Goal: Task Accomplishment & Management: Complete application form

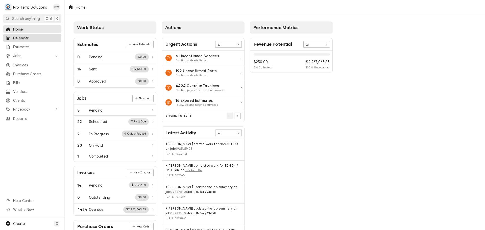
click at [23, 38] on span "Calendar" at bounding box center [36, 37] width 46 height 5
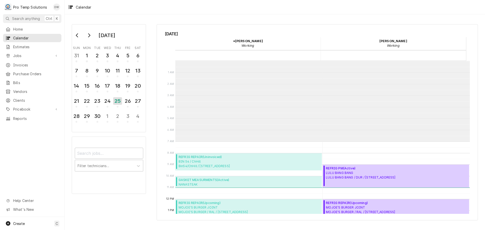
scroll to position [81, 0]
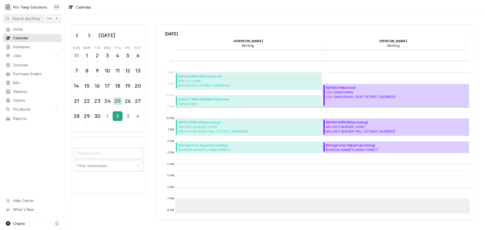
click at [116, 117] on div "2" at bounding box center [117, 116] width 9 height 9
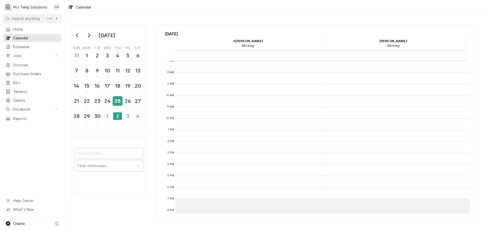
click at [117, 100] on div "25" at bounding box center [117, 101] width 9 height 9
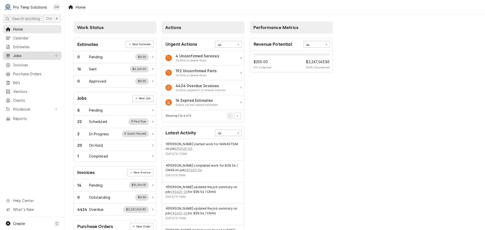
click at [30, 56] on span "Jobs" at bounding box center [32, 55] width 38 height 5
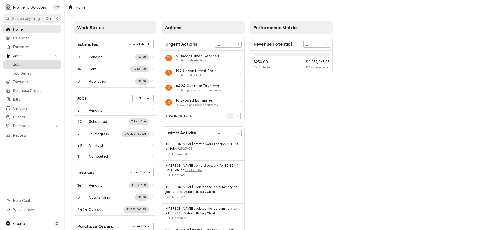
click at [19, 63] on span "Jobs" at bounding box center [36, 64] width 46 height 5
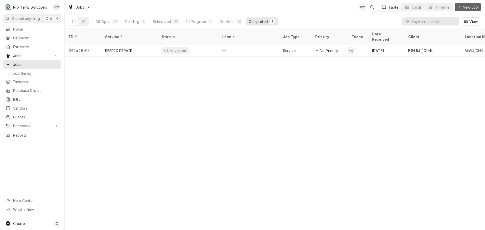
click at [468, 8] on span "New Job" at bounding box center [469, 7] width 17 height 5
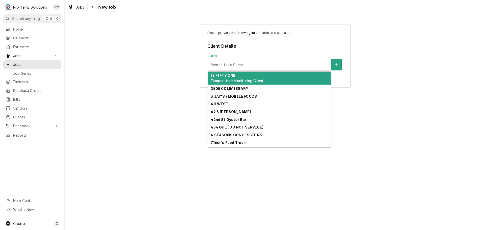
click at [304, 64] on div "Client" at bounding box center [270, 64] width 118 height 9
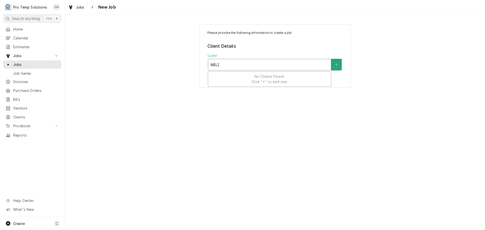
type input "[PERSON_NAME]"
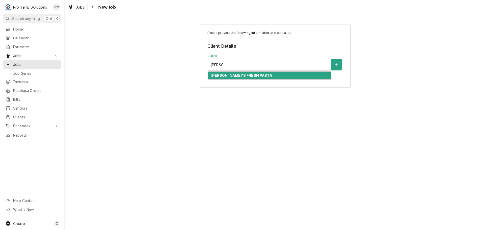
click at [263, 76] on div "[PERSON_NAME]'S FRESH PASTA" at bounding box center [269, 76] width 123 height 8
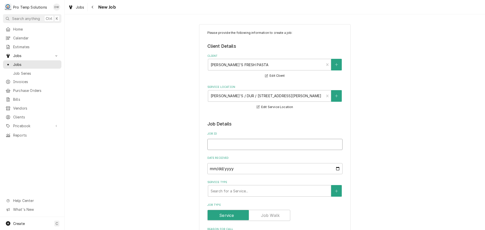
click at [236, 145] on input "Job ID" at bounding box center [274, 144] width 135 height 11
type textarea "x"
type input "1"
type textarea "x"
type input "10"
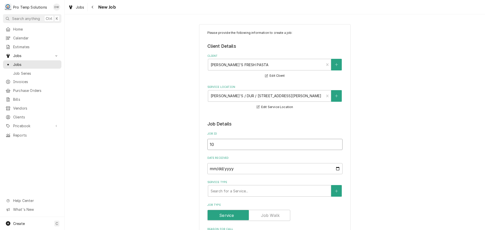
type textarea "x"
type input "100"
type textarea "x"
type input "1002"
type textarea "x"
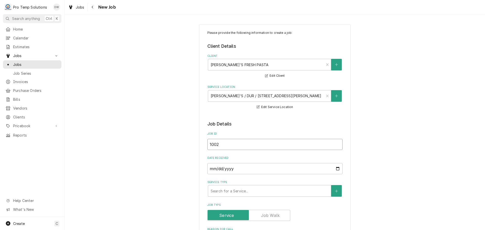
type input "10022"
type textarea "x"
type input "100225"
type textarea "x"
type input "100225-"
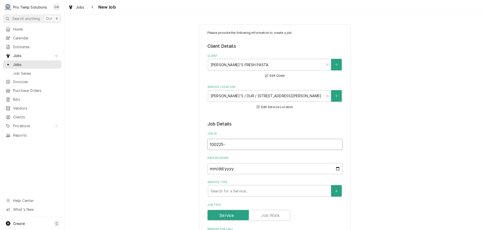
type textarea "x"
type input "100225-0"
type textarea "x"
type input "100225-01"
type textarea "x"
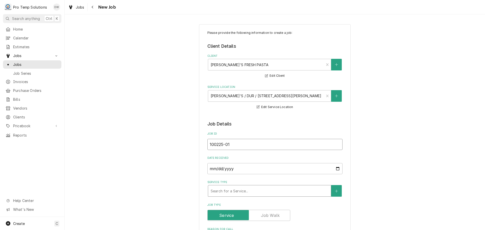
type input "100225-01"
click at [256, 192] on div "Service Type" at bounding box center [270, 190] width 118 height 9
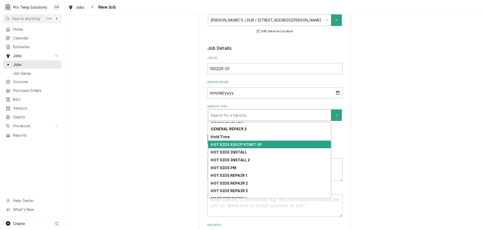
scroll to position [154, 0]
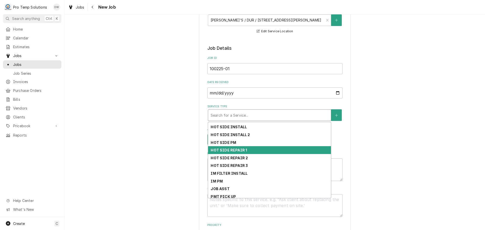
click at [262, 149] on div "HOT SIDE REPAIR 1" at bounding box center [269, 150] width 123 height 8
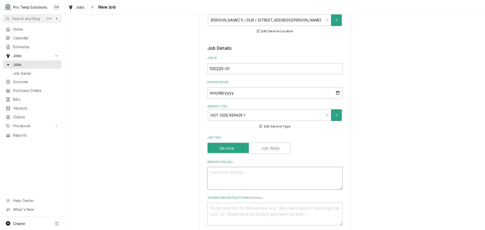
click at [247, 173] on textarea "Reason For Call" at bounding box center [274, 178] width 135 height 23
type textarea "x"
type textarea "D"
type textarea "x"
type textarea "DI"
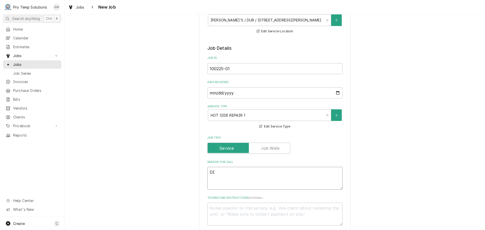
type textarea "x"
type textarea "DIS"
type textarea "x"
type textarea "DISC"
type textarea "x"
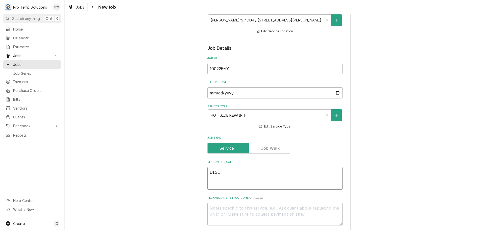
type textarea "DISCO"
type textarea "x"
type textarea "DISCON"
type textarea "x"
type textarea "DISCONN"
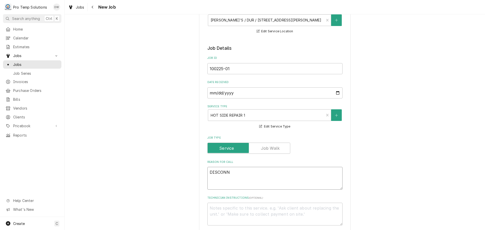
type textarea "x"
type textarea "DISCONNE"
type textarea "x"
type textarea "DISCONNEC"
type textarea "x"
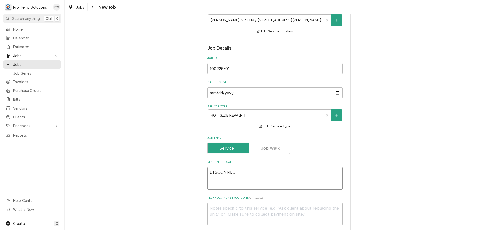
type textarea "DISCONNECT"
type textarea "x"
type textarea "DISCONNECT"
type textarea "x"
type textarea "DISCONNECT G"
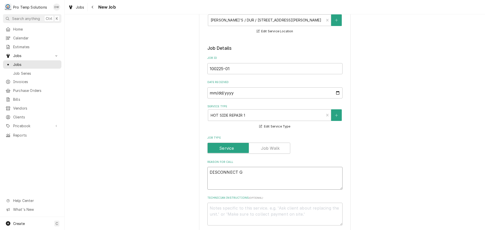
type textarea "x"
type textarea "DISCONNECT GA"
type textarea "x"
type textarea "DISCONNECT GAS"
type textarea "x"
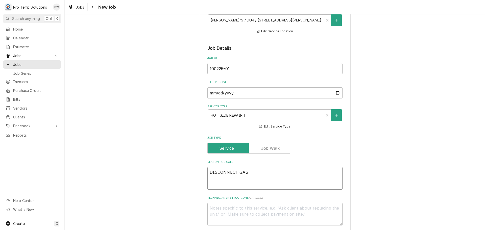
type textarea "DISCONNECT GAS"
type textarea "x"
type textarea "DISCONNECT GAS S"
type textarea "x"
type textarea "DISCONNECT GAS ST"
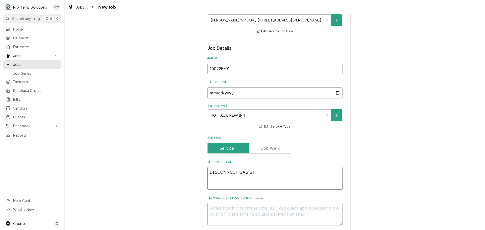
type textarea "x"
type textarea "DISCONNECT GAS STE"
type textarea "x"
type textarea "DISCONNECT GAS STEA"
type textarea "x"
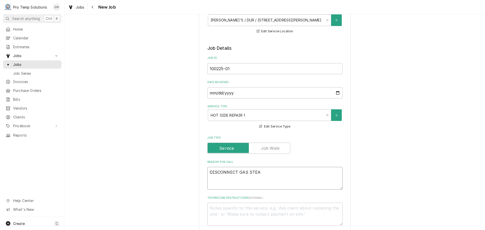
type textarea "DISCONNECT GAS STEAM"
type textarea "x"
type textarea "DISCONNECT GAS STEAM"
type textarea "x"
type textarea "DISCONNECT GAS STEAM K"
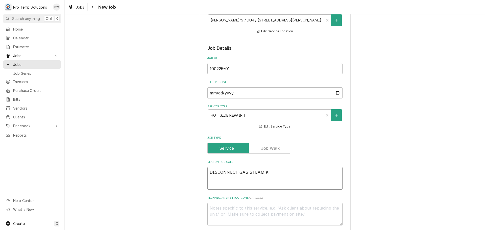
type textarea "x"
type textarea "DISCONNECT GAS STEAM KE"
type textarea "x"
type textarea "DISCONNECT GAS STEAM KET"
type textarea "x"
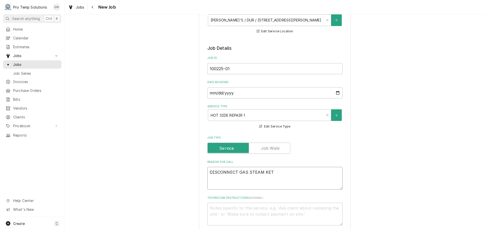
type textarea "DISCONNECT GAS STEAM KETT"
type textarea "x"
type textarea "DISCONNECT GAS STEAM KETTL"
type textarea "x"
type textarea "DISCONNECT GAS STEAM KETTLE"
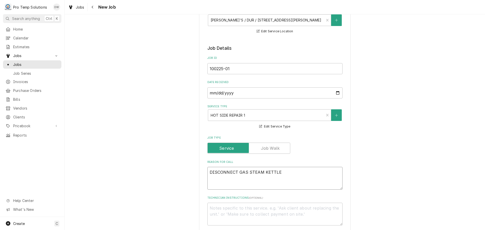
type textarea "x"
type textarea "DISCONNECT GAS STEAM KETTLE"
type textarea "x"
type textarea "DISCONNECT GAS STEAM KETTLE F"
type textarea "x"
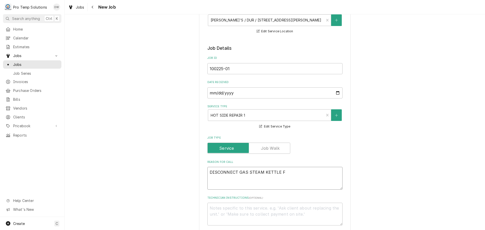
type textarea "DISCONNECT GAS STEAM KETTLE FO"
type textarea "x"
type textarea "DISCONNECT GAS STEAM KETTLE FOR"
type textarea "x"
type textarea "DISCONNECT GAS STEAM KETTLE FOR"
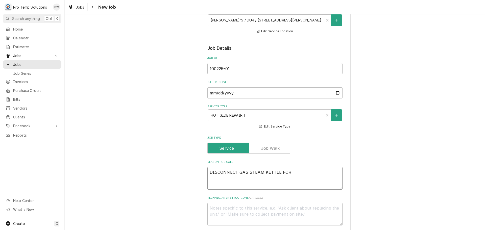
type textarea "x"
type textarea "DISCONNECT GAS STEAM KETTLE FOR F"
type textarea "x"
type textarea "DISCONNECT GAS STEAM KETTLE FOR FL"
type textarea "x"
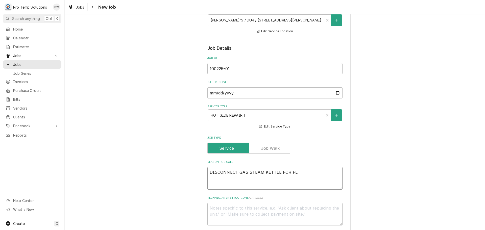
type textarea "DISCONNECT GAS STEAM KETTLE FOR FLR"
type textarea "x"
type textarea "DISCONNECT GAS STEAM KETTLE FOR FLR"
type textarea "x"
type textarea "DISCONNECT GAS STEAM KETTLE FOR FLR R"
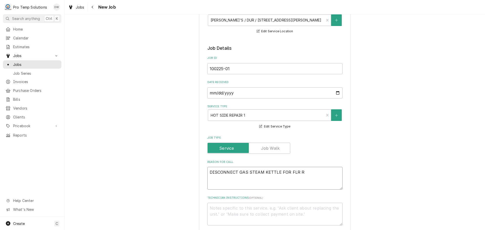
type textarea "x"
type textarea "DISCONNECT GAS STEAM KETTLE FOR FLR RE"
type textarea "x"
type textarea "DISCONNECT GAS STEAM KETTLE FOR FLR REP"
type textarea "x"
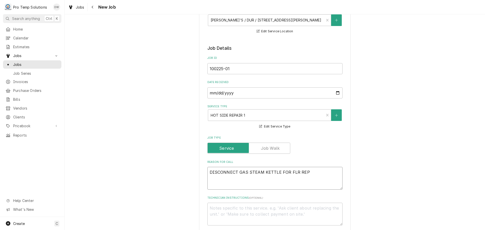
type textarea "DISCONNECT GAS STEAM KETTLE FOR FLR REPA"
type textarea "x"
type textarea "DISCONNECT GAS STEAM KETTLE FOR FLR REPAI"
type textarea "x"
type textarea "DISCONNECT GAS STEAM KETTLE FOR FLR REPAIR"
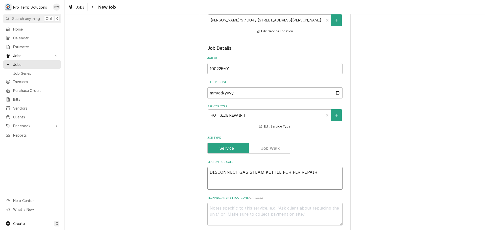
type textarea "x"
type textarea "DISCONNECT GAS STEAM KETTLE FOR FLR REPAIR"
type textarea "x"
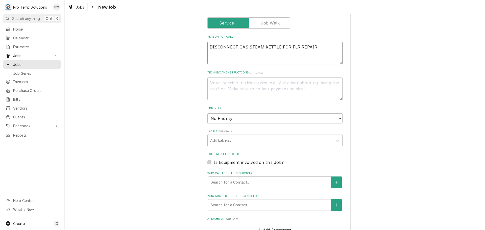
scroll to position [202, 0]
type textarea "DISCONNECT GAS STEAM KETTLE FOR FLR REPAIR"
click at [213, 161] on label "Is Equipment involved on this Job?" at bounding box center [248, 161] width 70 height 6
click at [213, 161] on input "Equipment Expected" at bounding box center [280, 163] width 135 height 11
checkbox input "true"
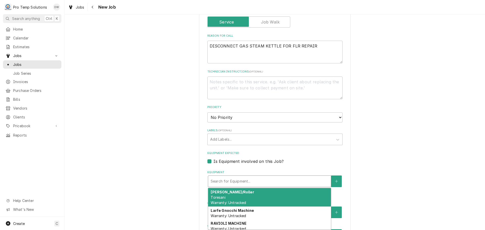
click at [248, 179] on div "Equipment" at bounding box center [270, 181] width 118 height 9
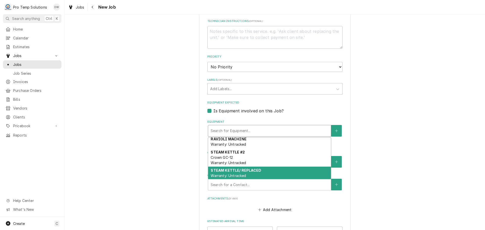
scroll to position [25, 0]
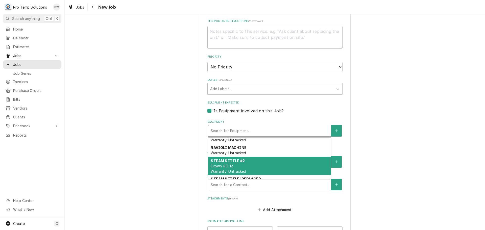
click at [278, 162] on div "STEAM KETTLE #2 Crown GC-12 Warranty: Untracked" at bounding box center [269, 166] width 123 height 18
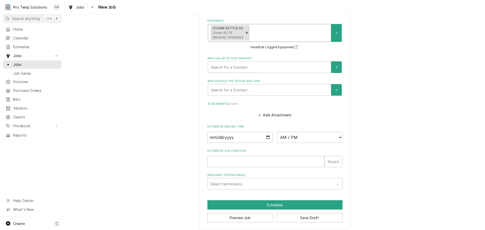
scroll to position [357, 0]
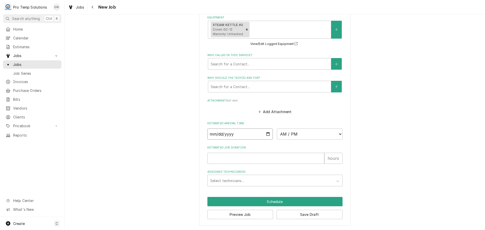
click at [266, 133] on input "Date" at bounding box center [240, 133] width 66 height 11
type textarea "x"
type input "2025-10-02"
type textarea "x"
click at [337, 134] on select "AM / PM 6:00 AM 6:15 AM 6:30 AM 6:45 AM 7:00 AM 7:15 AM 7:30 AM 7:45 AM 8:00 AM…" at bounding box center [310, 133] width 66 height 11
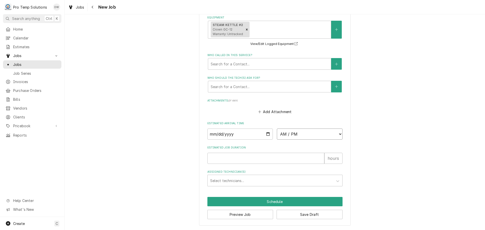
select select "15:00:00"
click at [277, 128] on select "AM / PM 6:00 AM 6:15 AM 6:30 AM 6:45 AM 7:00 AM 7:15 AM 7:30 AM 7:45 AM 8:00 AM…" at bounding box center [310, 133] width 66 height 11
click at [303, 159] on input "Estimated Job Duration" at bounding box center [265, 158] width 117 height 11
type textarea "x"
type input "1"
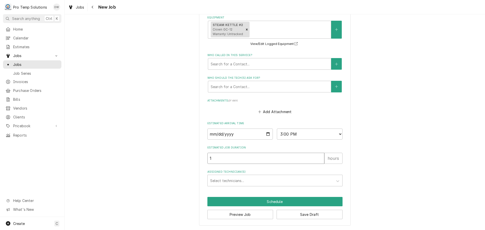
type textarea "x"
type input "1.5"
type textarea "x"
type input "1.5"
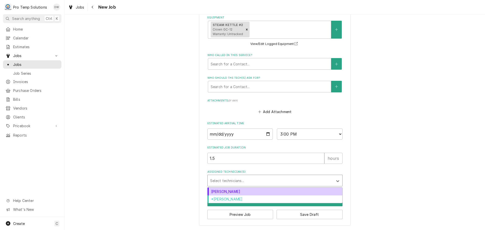
click at [240, 179] on div "Assigned Technician(s)" at bounding box center [270, 180] width 120 height 9
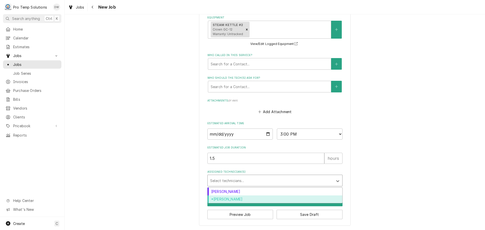
click at [238, 197] on div "*Kevin Williams" at bounding box center [274, 199] width 135 height 8
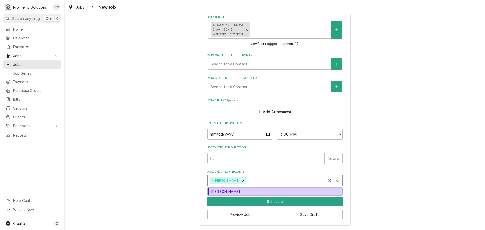
click at [247, 180] on div "Assigned Technician(s)" at bounding box center [285, 180] width 77 height 9
click at [245, 191] on div "Dakota Williams" at bounding box center [274, 192] width 135 height 8
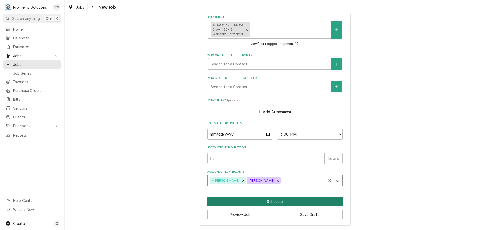
click at [274, 202] on button "Schedule" at bounding box center [274, 201] width 135 height 9
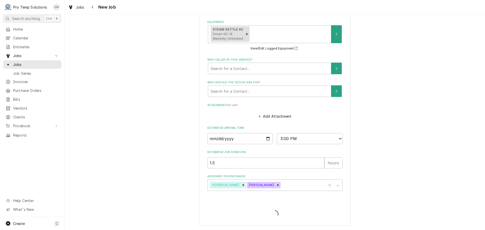
scroll to position [352, 0]
type textarea "x"
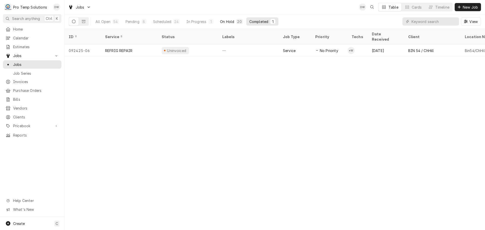
click at [225, 22] on div "On Hold" at bounding box center [227, 21] width 14 height 5
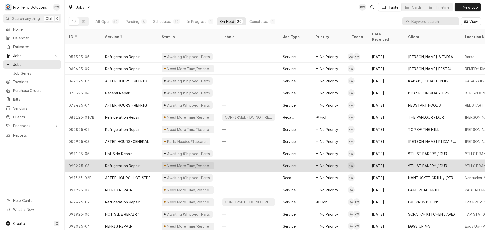
scroll to position [55, 0]
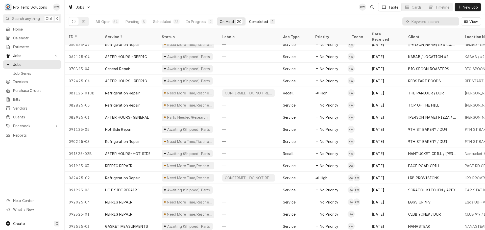
click at [259, 21] on div "Completed" at bounding box center [258, 21] width 19 height 5
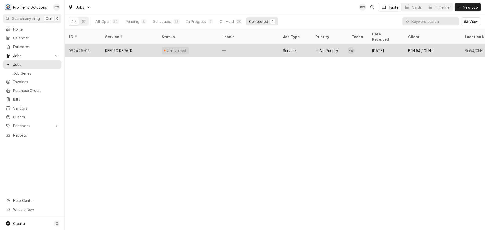
click at [248, 44] on div "—" at bounding box center [248, 50] width 61 height 12
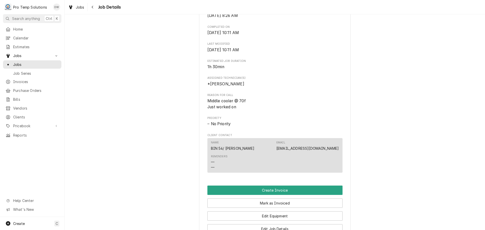
scroll to position [278, 0]
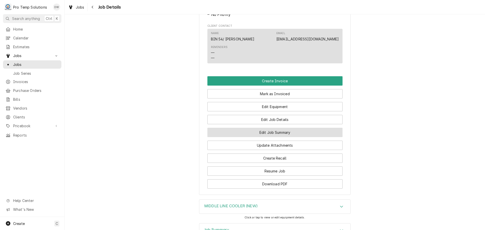
click at [270, 136] on button "Edit Job Summary" at bounding box center [274, 132] width 135 height 9
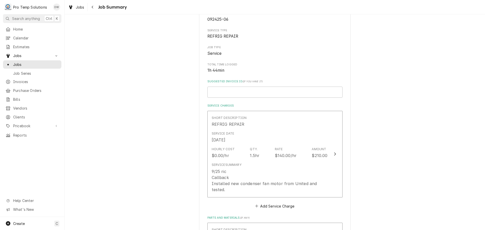
scroll to position [57, 0]
click at [251, 94] on input "Suggested Invoice ID ( if you have it )" at bounding box center [274, 93] width 135 height 11
type textarea "x"
type input "#"
type textarea "x"
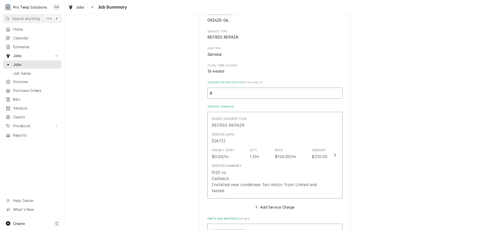
type input "#0"
type textarea "x"
type input "#09"
type textarea "x"
type input "#092"
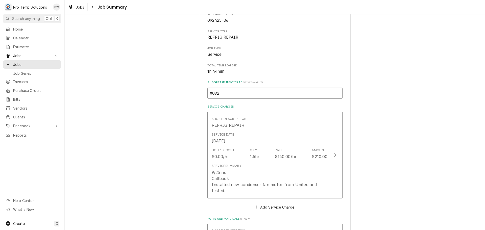
type textarea "x"
type input "#0925"
type textarea "x"
type input "#09252"
type textarea "x"
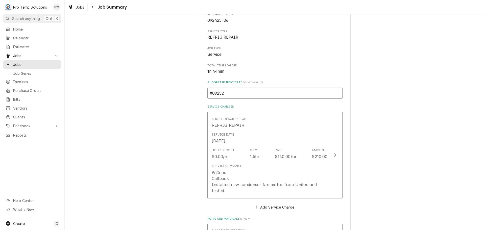
type input "#092525"
type textarea "x"
type input "#0925250"
type textarea "x"
type input "#09252500"
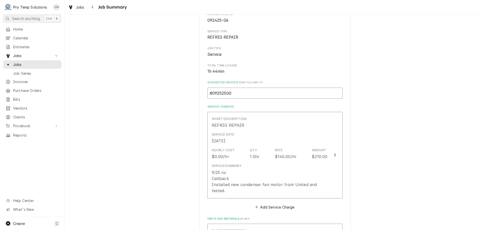
type textarea "x"
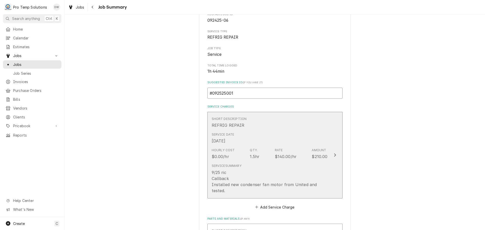
type input "#092525001"
click at [333, 153] on icon "Update Line Item" at bounding box center [334, 155] width 3 height 4
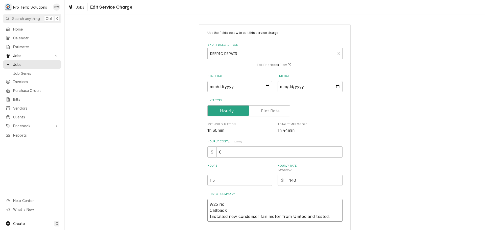
click at [227, 210] on textarea "9/25 ric Callback Installed new condenser fan motor from United and tested." at bounding box center [274, 210] width 135 height 23
type textarea "x"
type textarea "9/25 ric Callbac Installed new condenser fan motor from United and tested."
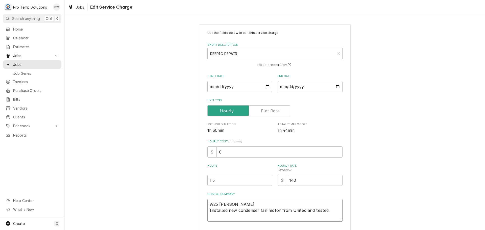
type textarea "x"
type textarea "9/25 ric Callba Installed new condenser fan motor from United and tested."
type textarea "x"
type textarea "9/25 ric Callb Installed new condenser fan motor from United and tested."
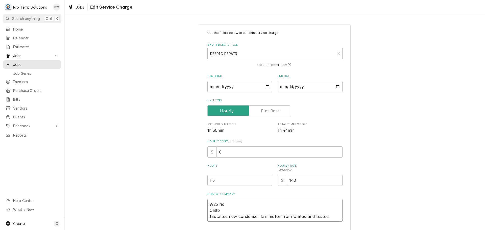
type textarea "x"
type textarea "9/25 ric Call Installed new condenser fan motor from United and tested."
type textarea "x"
type textarea "9/25 ric Cal Installed new condenser fan motor from United and tested."
type textarea "x"
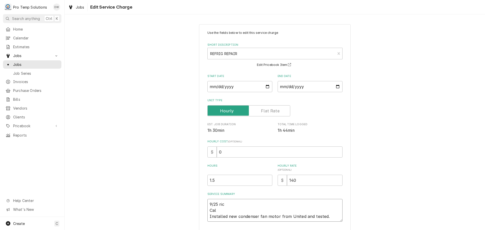
type textarea "9/25 ric Ca Installed new condenser fan motor from United and tested."
type textarea "x"
type textarea "9/25 ric C Installed new condenser fan motor from United and tested."
type textarea "x"
type textarea "9/25 ric Installed new condenser fan motor from United and tested."
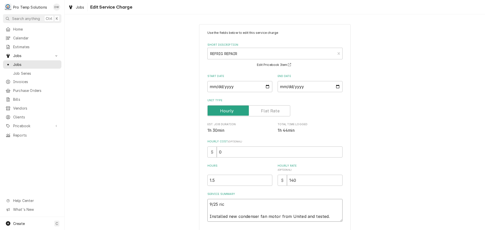
type textarea "x"
type textarea "9/25 ric Installed new condenser fan motor from United and tested."
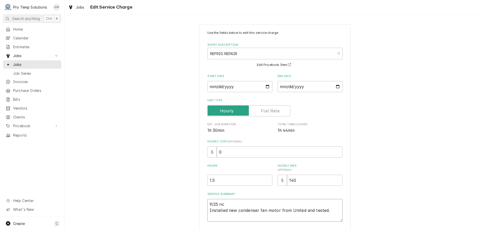
type textarea "x"
type textarea "9/25 ri Installed new condenser fan motor from United and tested."
type textarea "x"
type textarea "9/25 r Installed new condenser fan motor from United and tested."
type textarea "x"
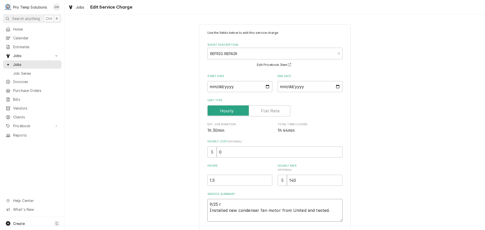
type textarea "9/25 Installed new condenser fan motor from United and tested."
type textarea "x"
type textarea "9/25 M Installed new condenser fan motor from United and tested."
type textarea "x"
type textarea "9/25 MI Installed new condenser fan motor from United and tested."
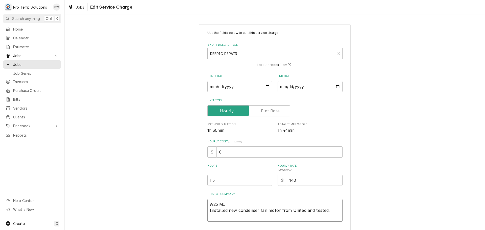
type textarea "x"
type textarea "9/25 MID Installed new condenser fan motor from United and tested."
type textarea "x"
type textarea "9/25 MIDD Installed new condenser fan motor from United and tested."
type textarea "x"
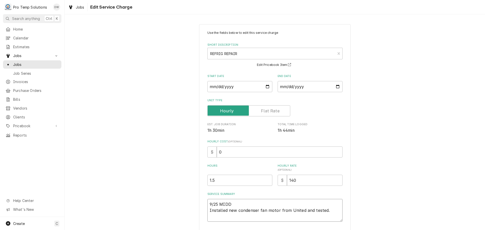
type textarea "9/25 MIDDL Installed new condenser fan motor from United and tested."
type textarea "x"
type textarea "9/25 MIDDLE Installed new condenser fan motor from United and tested."
type textarea "x"
type textarea "9/25 MIDDLER Installed new condenser fan motor from United and tested."
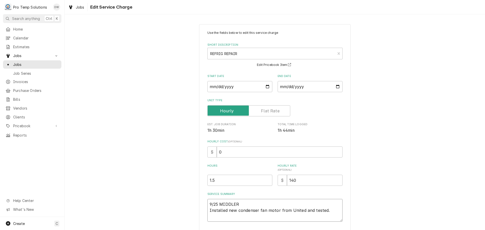
type textarea "x"
type textarea "9/25 MIDDLE Installed new condenser fan motor from United and tested."
type textarea "x"
type textarea "9/25 MIDDLE Installed new condenser fan motor from United and tested."
type textarea "x"
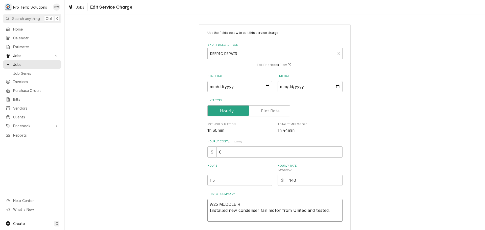
type textarea "9/25 MIDDLE RI Installed new condenser fan motor from United and tested."
type textarea "x"
type textarea "9/25 MIDDLE RIC Installed new condenser fan motor from United and tested."
type textarea "x"
type textarea "9/25 MIDDLE RIC Installed new condenser fan motor from United and tested."
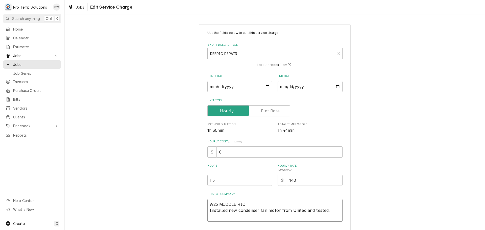
type textarea "x"
type textarea "9/25 MIDDLE RIC 8 Installed new condenser fan motor from United and tested."
type textarea "x"
type textarea "9/25 MIDDLE RIC 83 Installed new condenser fan motor from United and tested."
type textarea "x"
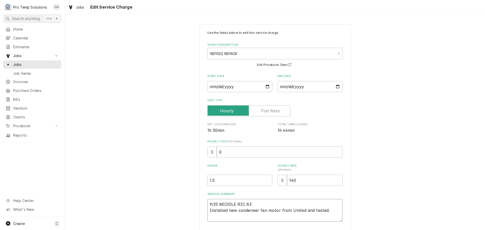
type textarea "9/25 MIDDLE RIC 830 Installed new condenser fan motor from United and tested."
type textarea "x"
type textarea "9/25 MIDDLE RIC 830- Installed new condenser fan motor from United and tested."
type textarea "x"
type textarea "9/25 MIDDLE RIC 830-1 Installed new condenser fan motor from United and tested."
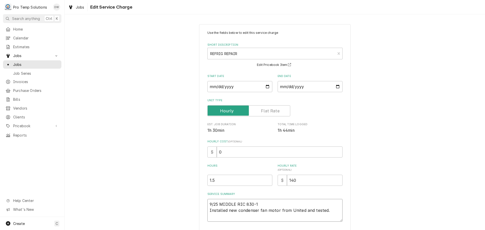
type textarea "x"
type textarea "9/25 MIDDLE RIC 830-10 Installed new condenser fan motor from United and tested."
type textarea "x"
type textarea "9/25 MIDDLE RIC 830-101 Installed new condenser fan motor from United and teste…"
type textarea "x"
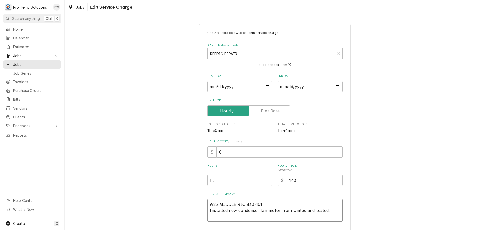
type textarea "9/25 MIDDLE RIC 830-1010 Installed new condenser fan motor from United and test…"
type textarea "x"
type textarea "9/25 MIDDLE RIC 830-1010 Installed new condenser fan motor from United and test…"
type textarea "x"
type textarea "9/25 MIDDLE RIC 830-1010 K Installed new condenser fan motor from United and te…"
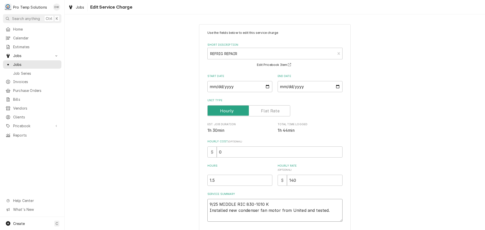
type textarea "x"
type textarea "9/25 MIDDLE RIC 830-1010 KE Installed new condenser fan motor from United and t…"
type textarea "x"
type textarea "9/25 MIDDLE RIC 830-1010 KEV Installed new condenser fan motor from United and …"
type textarea "x"
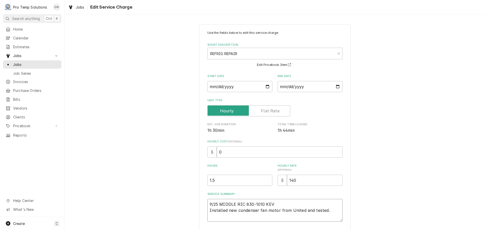
type textarea "9/25 MIDDLE RIC 830-1010 KEVI Installed new condenser fan motor from United and…"
type textarea "x"
type textarea "9/25 MIDDLE RIC 830-1010 KEVIN Installed new condenser fan motor from United an…"
type textarea "x"
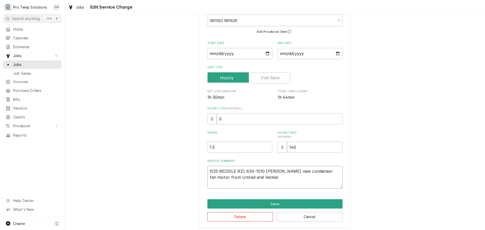
scroll to position [35, 0]
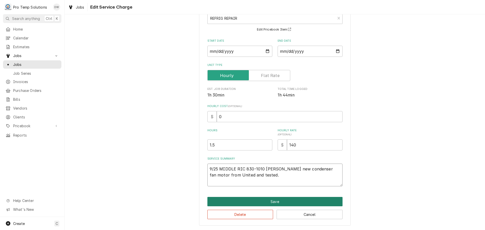
type textarea "9/25 MIDDLE RIC 830-1010 KEVIN Installed new condenser fan motor from United an…"
click at [271, 201] on button "Save" at bounding box center [274, 201] width 135 height 9
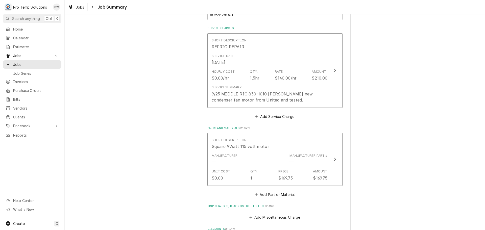
scroll to position [158, 0]
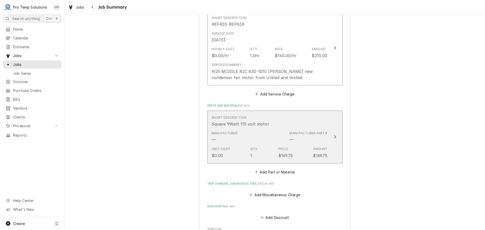
click at [331, 136] on div "Update Line Item" at bounding box center [334, 137] width 7 height 6
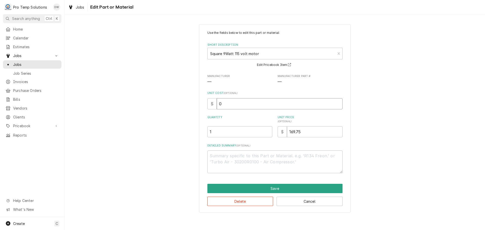
click at [229, 104] on input "0" at bounding box center [280, 103] width 126 height 11
type textarea "x"
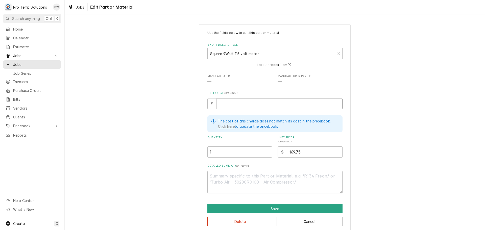
type textarea "x"
type input "9"
type textarea "x"
type input "96"
type textarea "x"
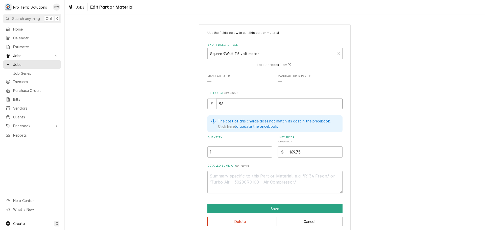
type input "96.4"
type textarea "x"
type input "96.47"
click at [214, 174] on textarea "Detailed Summary ( optional )" at bounding box center [274, 182] width 135 height 23
type textarea "x"
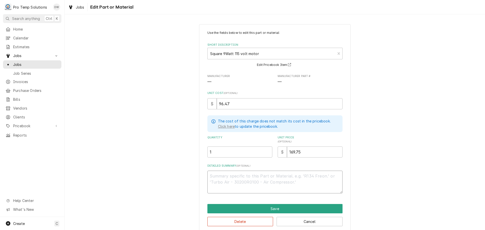
type textarea "#"
type textarea "x"
type textarea "#9"
type textarea "x"
type textarea "#9W"
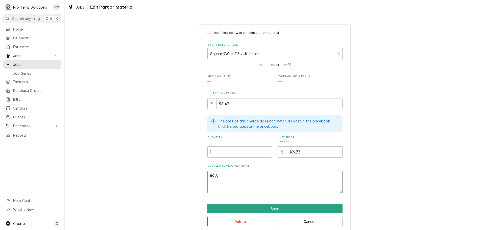
type textarea "x"
type textarea "#9W1"
type textarea "x"
type textarea "#9W11"
type textarea "x"
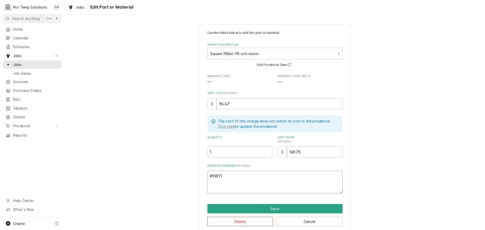
type textarea "#9W115"
type textarea "x"
type textarea "#9W115"
type textarea "x"
type textarea "#9W115 9"
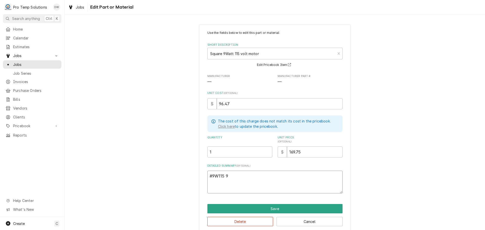
type textarea "x"
type textarea "#9W115 9W"
type textarea "x"
type textarea "#9W115 9W"
type textarea "x"
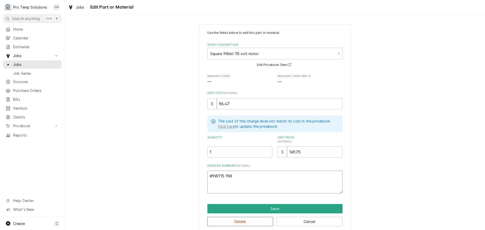
type textarea "#9W115 9W E"
type textarea "x"
type textarea "#9W115 9W EV"
type textarea "x"
type textarea "#9W115 9W EVA"
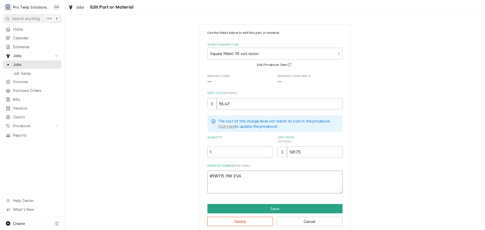
type textarea "x"
type textarea "#9W115 9W EVAP"
type textarea "x"
type textarea "#9W115 9W EVAP"
type textarea "x"
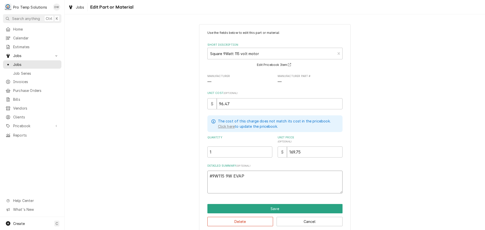
type textarea "#9W115 9W EVAP S"
type textarea "x"
type textarea "#9W115 9W EVAP SQ"
type textarea "x"
type textarea "#9W115 9W EVAP SQ"
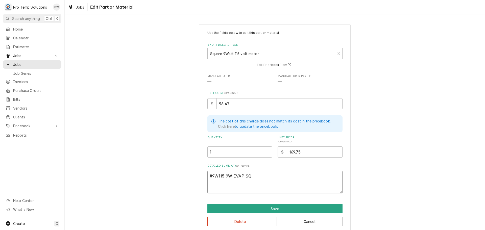
type textarea "x"
type textarea "#9W115 9W EVAP SQ M"
type textarea "x"
type textarea "#9W115 9W EVAP SQ MO"
type textarea "x"
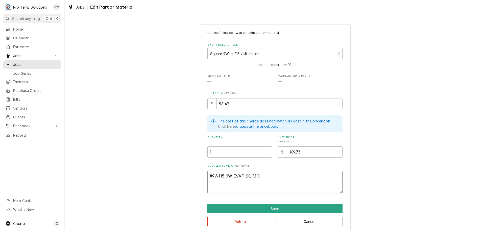
type textarea "#9W115 9W EVAP SQ MOT"
type textarea "x"
type textarea "#9W115 9W EVAP SQ MOTO"
type textarea "x"
type textarea "#9W115 9W EVAP SQ MOTOR"
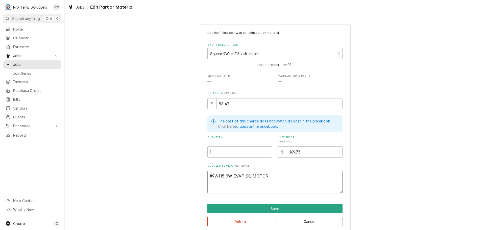
type textarea "x"
type textarea "#9W115 9W EVAP SQ MOTOR"
type textarea "x"
type textarea "#9W115 9W EVAP SQ MOTOR"
type textarea "x"
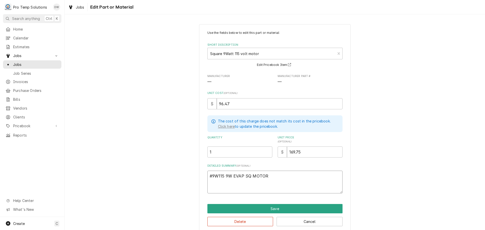
type textarea "#9W115 9W EVAP SQ MOTOR U"
type textarea "x"
type textarea "#9W115 9W EVAP SQ MOTOR UR"
type textarea "x"
type textarea "#9W115 9W EVAP SQ MOTOR URI"
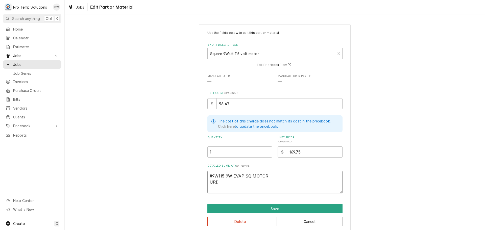
type textarea "x"
type textarea "#9W115 9W EVAP SQ MOTOR URI"
type textarea "x"
type textarea "#9W115 9W EVAP SQ MOTOR URI $"
type textarea "x"
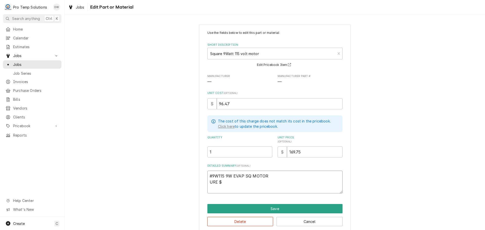
type textarea "#9W115 9W EVAP SQ MOTOR URI $9"
type textarea "x"
type textarea "#9W115 9W EVAP SQ MOTOR URI $96"
type textarea "x"
type textarea "#9W115 9W EVAP SQ MOTOR URI $96."
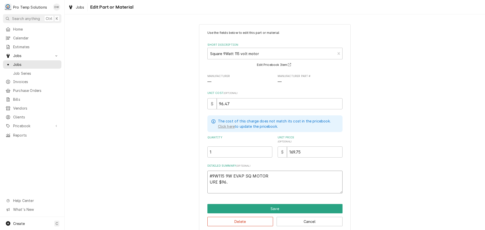
type textarea "x"
type textarea "#9W115 9W EVAP SQ MOTOR URI $96.4"
type textarea "x"
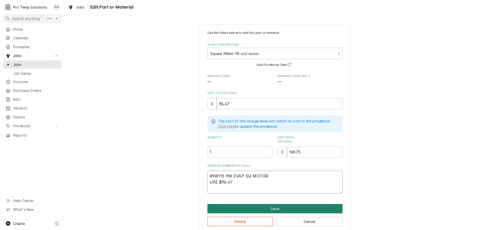
type textarea "#9W115 9W EVAP SQ MOTOR URI $96.47"
click at [271, 208] on button "Save" at bounding box center [274, 208] width 135 height 9
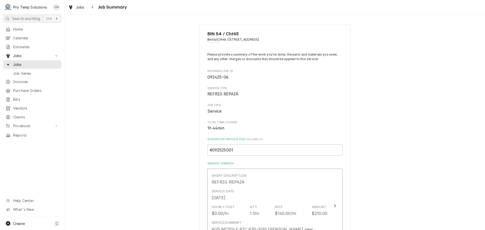
scroll to position [158, 0]
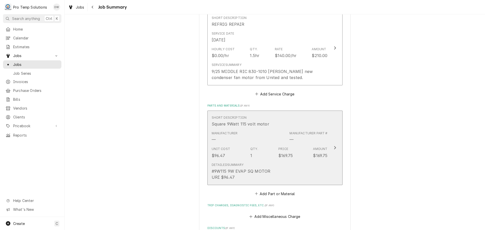
click at [333, 147] on icon "Update Line Item" at bounding box center [334, 148] width 3 height 4
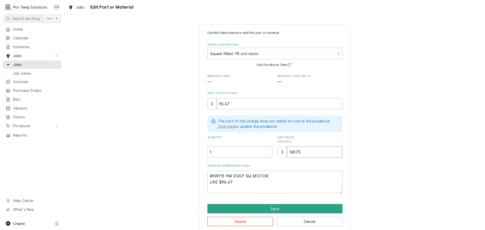
click at [303, 148] on input "169.75" at bounding box center [315, 151] width 56 height 11
type textarea "x"
type input "169.7"
type textarea "x"
type input "169"
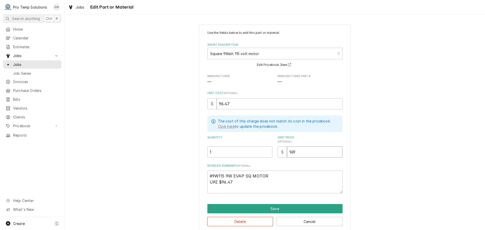
type textarea "x"
type input "16"
type textarea "x"
type input "1"
type textarea "x"
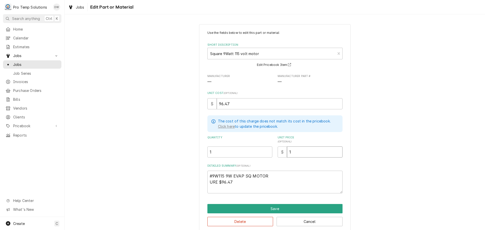
type input "17"
type textarea "x"
type input "170"
type textarea "x"
type input "170.0"
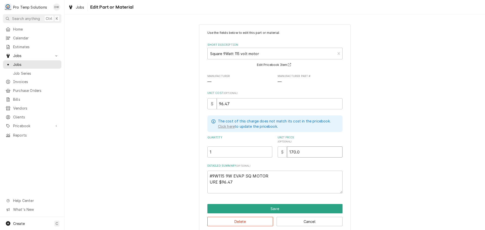
type textarea "x"
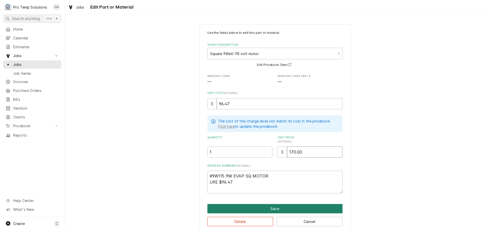
type input "170.00"
click at [269, 206] on button "Save" at bounding box center [274, 208] width 135 height 9
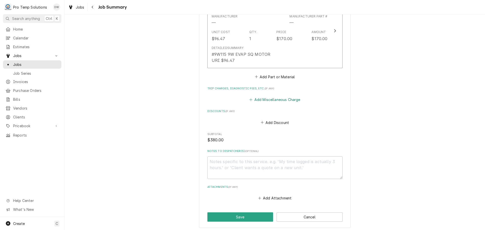
scroll to position [284, 0]
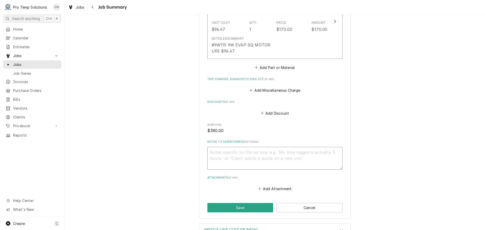
click at [224, 151] on textarea "Notes to Dispatcher(s) ( optional )" at bounding box center [274, 158] width 135 height 23
type textarea "x"
type textarea "#"
type textarea "x"
type textarea "#0"
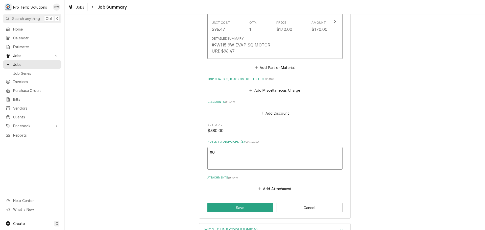
type textarea "x"
type textarea "#09"
click at [239, 206] on button "Save" at bounding box center [240, 207] width 66 height 9
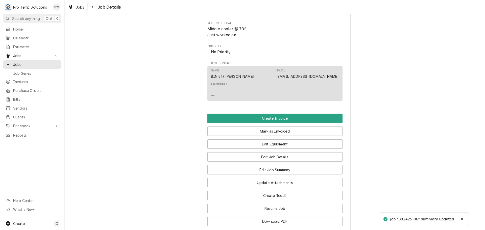
scroll to position [328, 0]
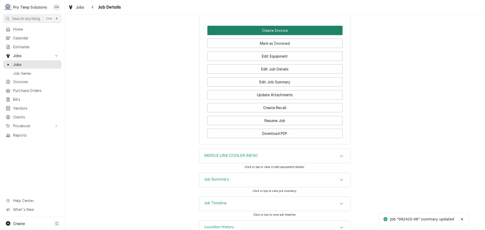
click at [272, 35] on button "Create Invoice" at bounding box center [274, 30] width 135 height 9
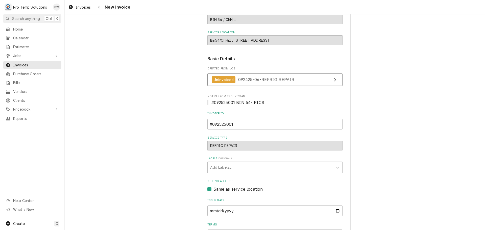
scroll to position [99, 0]
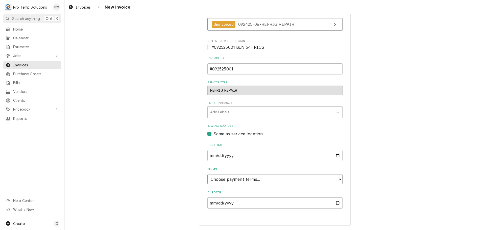
click select "Choose payment terms... Same Day Net 7 Net 14 Net 21 Net 30 Net 45 Net 60 Net 90"
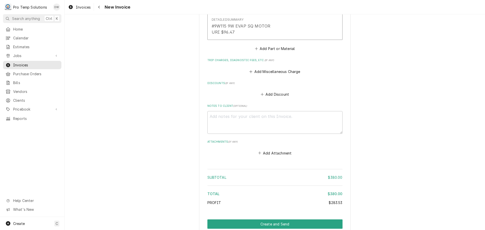
scroll to position [493, 0]
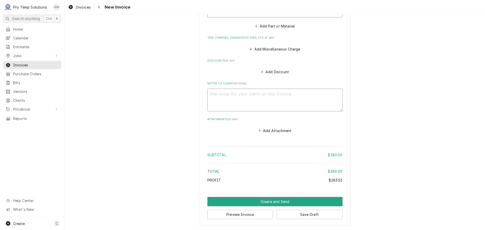
click textarea "Notes to Client ( optional )"
type textarea "x"
type textarea "#"
type textarea "x"
type textarea "#0"
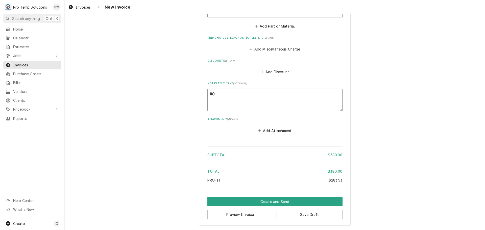
type textarea "x"
type textarea "#09"
type textarea "x"
type textarea "#092"
type textarea "x"
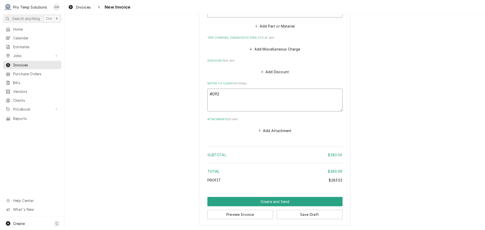
type textarea "#0925"
type textarea "x"
type textarea "#09252"
type textarea "x"
type textarea "#092525"
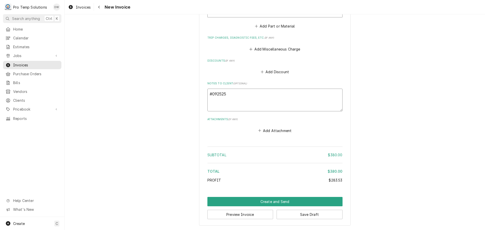
type textarea "x"
type textarea "#0925250"
type textarea "x"
type textarea "#09252500"
type textarea "x"
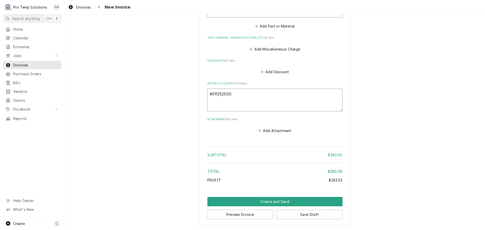
type textarea "#092525001"
type textarea "x"
type textarea "#092525001"
type textarea "x"
type textarea "#092525001 B"
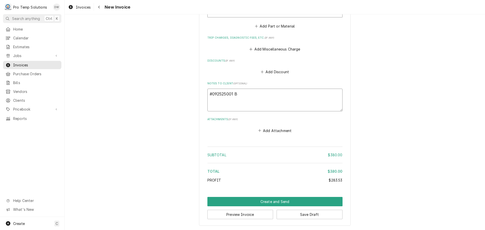
type textarea "x"
type textarea "#092525001 BI"
type textarea "x"
type textarea "#092525001 BIN"
type textarea "x"
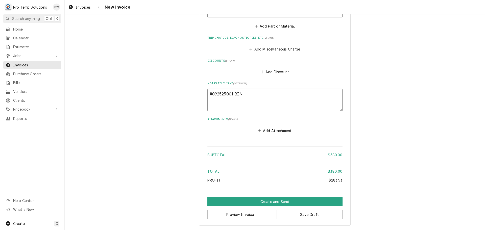
type textarea "#092525001 BIN"
type textarea "x"
type textarea "#092525001 BIN 5"
type textarea "x"
type textarea "#092525001 BIN 54"
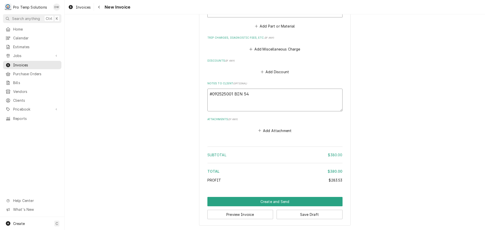
type textarea "x"
type textarea "#092525001 BIN 54-"
type textarea "x"
type textarea "#092525001 BIN 54-"
type textarea "x"
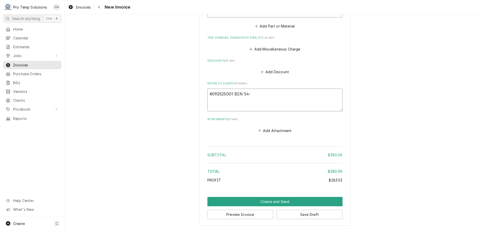
type textarea "#092525001 BIN 54- R"
type textarea "x"
type textarea "#092525001 BIN 54- RI"
type textarea "x"
type textarea "#092525001 BIN 54- RIC"
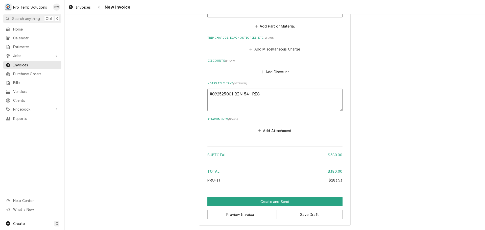
type textarea "x"
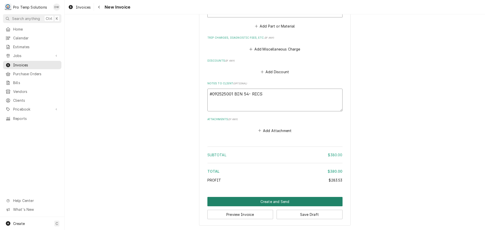
type textarea "#092525001 BIN 54- RICS"
click button "Create and Send"
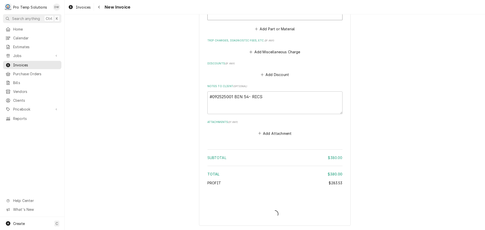
type textarea "x"
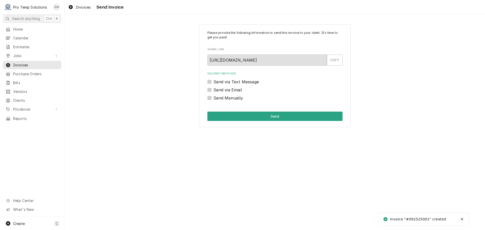
click at [213, 88] on label "Send via Email" at bounding box center [227, 90] width 29 height 6
click at [213, 88] on input "Send via Email" at bounding box center [280, 92] width 135 height 11
checkbox input "true"
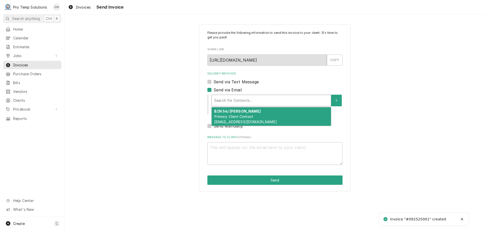
click at [246, 99] on div "Delivery Methods" at bounding box center [271, 100] width 114 height 9
click at [241, 116] on em "Primary Client Contact" at bounding box center [233, 116] width 39 height 4
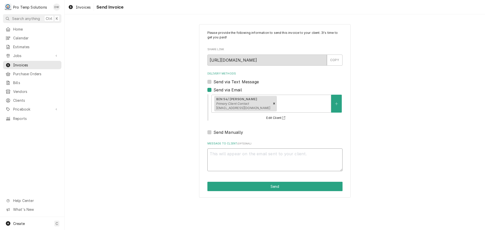
click at [226, 153] on textarea "Message to Client ( optional )" at bounding box center [274, 159] width 135 height 23
type textarea "x"
type textarea "#"
type textarea "x"
type textarea "#0"
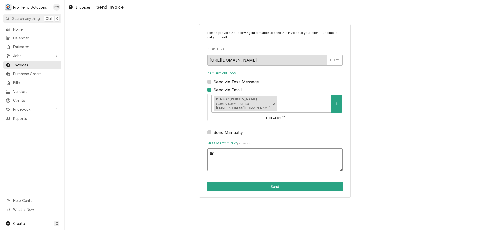
type textarea "x"
type textarea "#09"
type textarea "x"
type textarea "#092"
type textarea "x"
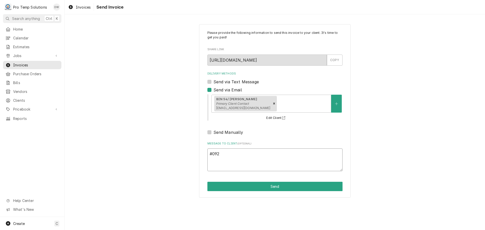
type textarea "#0925"
type textarea "x"
type textarea "#09252"
type textarea "x"
type textarea "#092525"
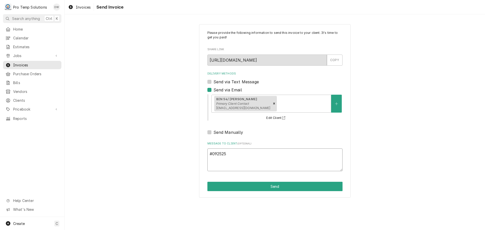
type textarea "x"
type textarea "#0925250"
type textarea "x"
type textarea "#09252500"
type textarea "x"
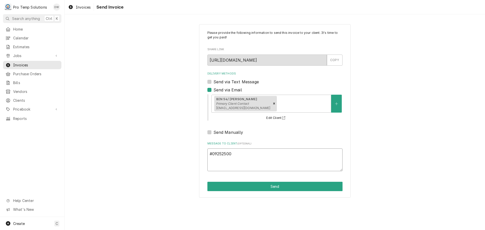
type textarea "#092525001"
type textarea "x"
type textarea "#092525001"
type textarea "x"
type textarea "#092525001 B"
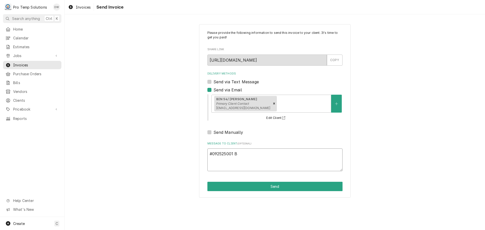
type textarea "x"
type textarea "#092525001 BI"
type textarea "x"
type textarea "#092525001 BIN"
type textarea "x"
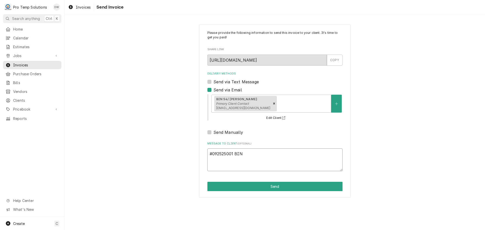
type textarea "#092525001 BIN"
type textarea "x"
type textarea "#092525001 BIN 5"
type textarea "x"
type textarea "#092525001 BIN 54"
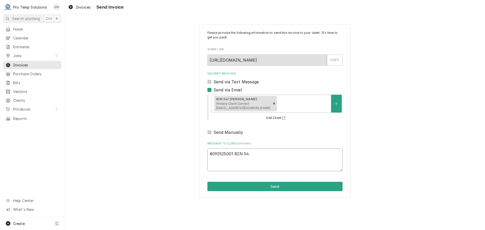
type textarea "x"
type textarea "#092525001 BIN 54-"
type textarea "x"
type textarea "#092525001 BIN 54-"
type textarea "x"
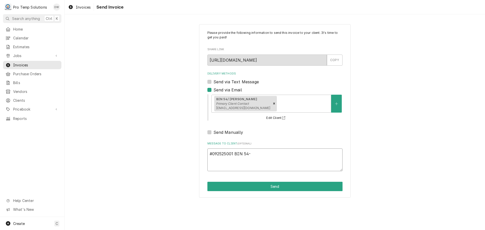
type textarea "#092525001 BIN 54- R"
type textarea "x"
type textarea "#092525001 BIN 54- RI"
type textarea "x"
type textarea "#092525001 BIN 54- RIC"
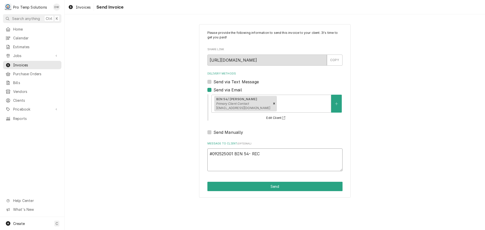
type textarea "x"
type textarea "#092525001 BIN 54- RICS"
type textarea "x"
type textarea "#092525001 BIN 54- RICS"
click at [273, 188] on button "Send" at bounding box center [274, 186] width 135 height 9
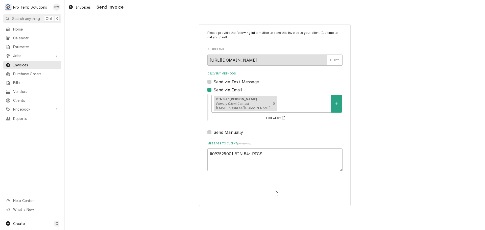
type textarea "x"
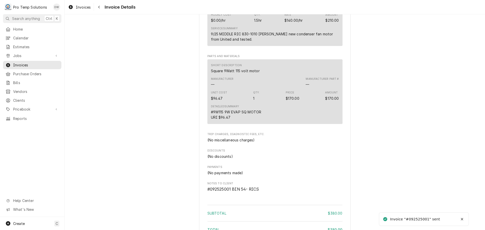
scroll to position [478, 0]
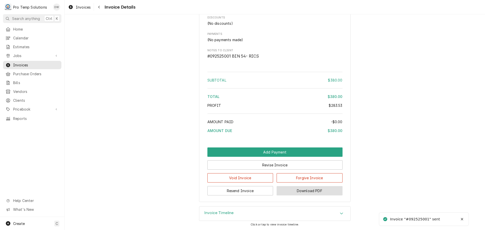
click at [301, 190] on button "Download PDF" at bounding box center [309, 190] width 66 height 9
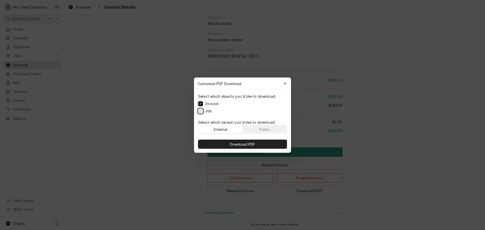
click at [201, 110] on button "Job" at bounding box center [200, 110] width 5 height 5
click at [242, 143] on span "Download PDF" at bounding box center [243, 143] width 28 height 5
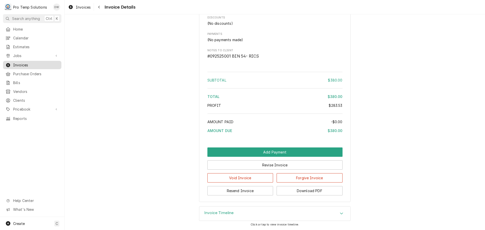
click at [20, 63] on span "Invoices" at bounding box center [36, 64] width 46 height 5
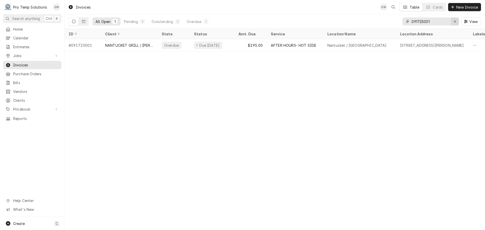
click at [455, 22] on icon "Erase input" at bounding box center [454, 22] width 3 height 4
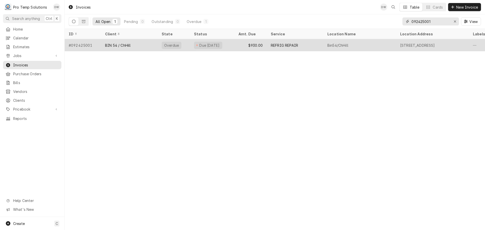
type input "092425001"
click at [308, 46] on div "REFRIG REPAIR" at bounding box center [295, 45] width 57 height 12
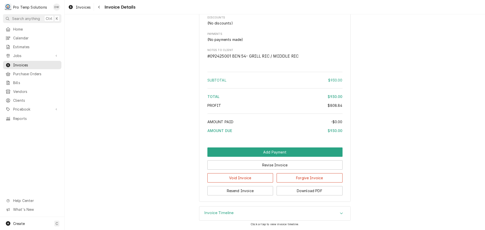
scroll to position [670, 0]
click at [275, 165] on button "Revise Invoice" at bounding box center [274, 164] width 135 height 9
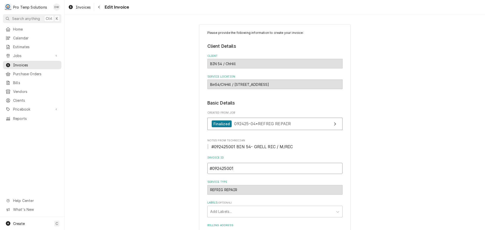
click at [221, 168] on input "#092425001" at bounding box center [274, 168] width 135 height 11
type textarea "x"
type input "#09225001"
type textarea "x"
type input "#092525001"
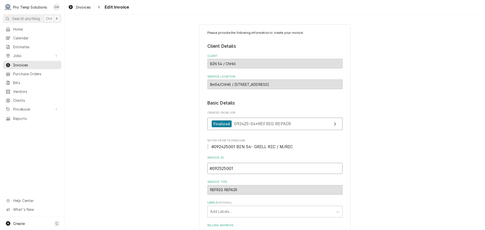
click at [233, 168] on input "#092525001" at bounding box center [274, 168] width 135 height 11
type textarea "x"
type input "#092525001-"
type textarea "x"
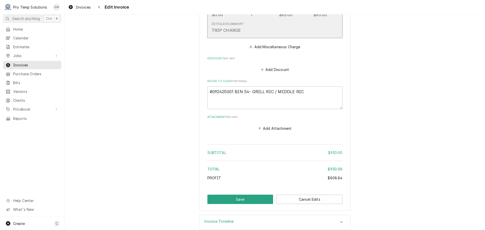
scroll to position [731, 0]
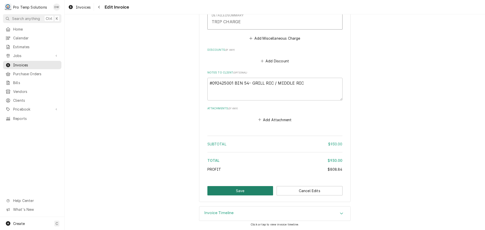
type input "#092525001-A"
click at [243, 189] on button "Save" at bounding box center [240, 190] width 66 height 9
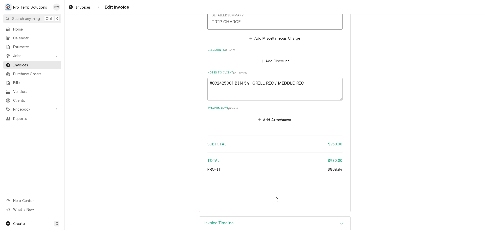
type textarea "x"
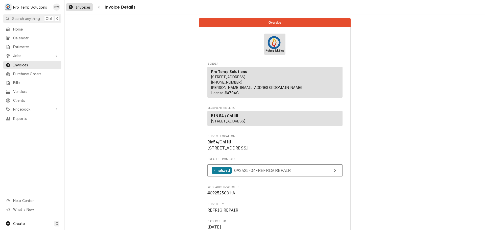
click at [80, 6] on span "Invoices" at bounding box center [83, 7] width 15 height 5
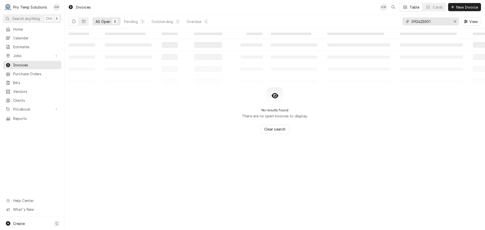
click at [421, 23] on input "092425001" at bounding box center [430, 21] width 38 height 8
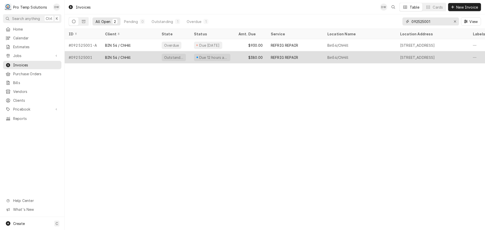
type input "092525001"
click at [312, 59] on div "REFRIG REPAIR" at bounding box center [295, 57] width 57 height 12
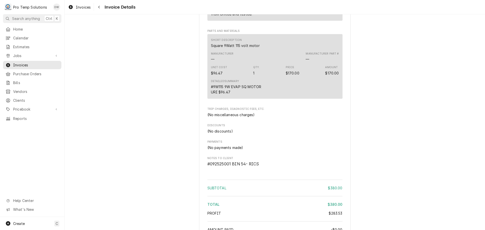
scroll to position [478, 0]
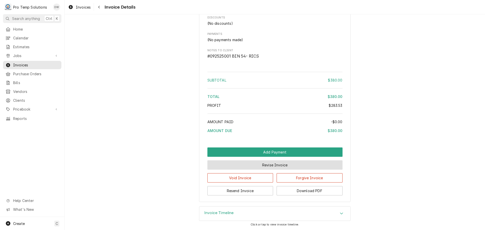
click at [270, 165] on button "Revise Invoice" at bounding box center [274, 164] width 135 height 9
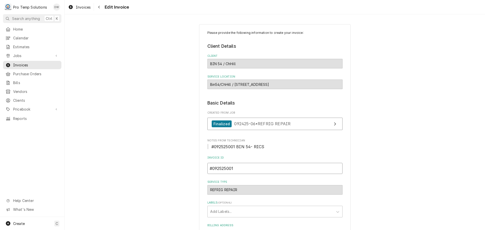
click at [232, 166] on input "#092525001" at bounding box center [274, 168] width 135 height 11
type textarea "x"
type input "#092525001-"
type textarea "x"
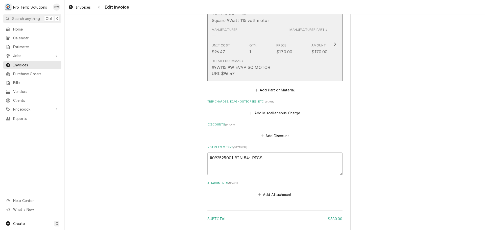
scroll to position [504, 0]
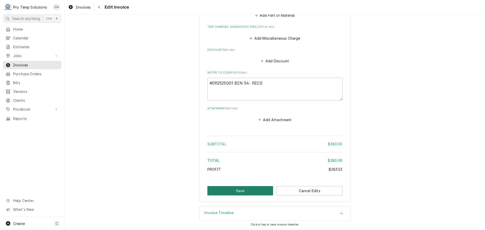
type input "#092525001-B"
click at [236, 190] on button "Save" at bounding box center [240, 190] width 66 height 9
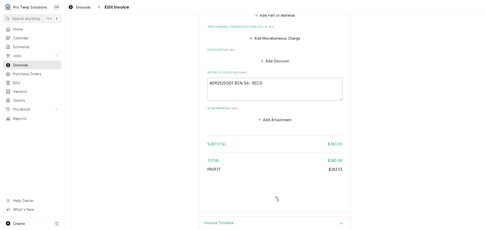
type textarea "x"
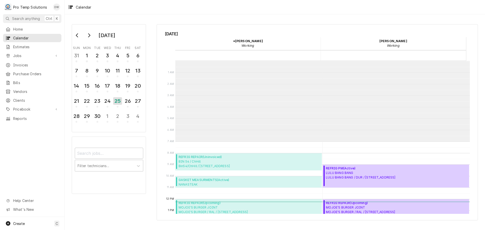
scroll to position [81, 0]
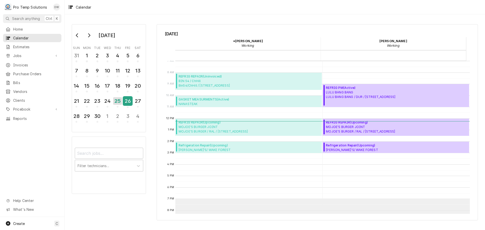
click at [128, 102] on div "26" at bounding box center [127, 101] width 9 height 9
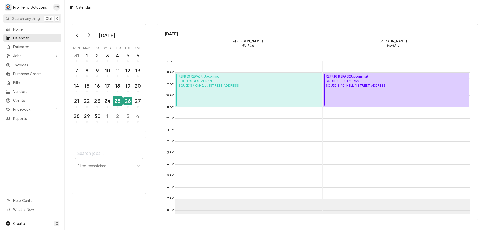
click at [119, 102] on div "25" at bounding box center [117, 101] width 9 height 9
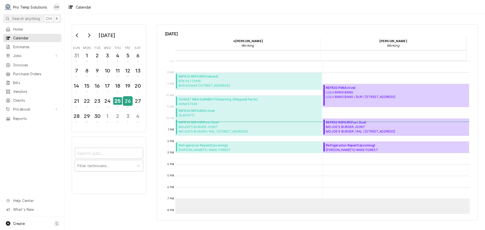
click at [128, 101] on div "26" at bounding box center [127, 101] width 9 height 9
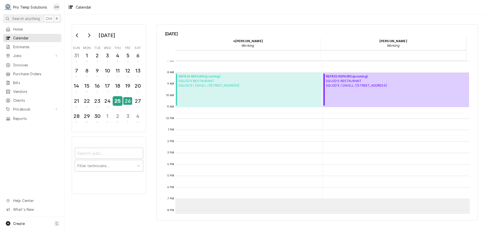
click at [117, 101] on div "25" at bounding box center [117, 101] width 9 height 9
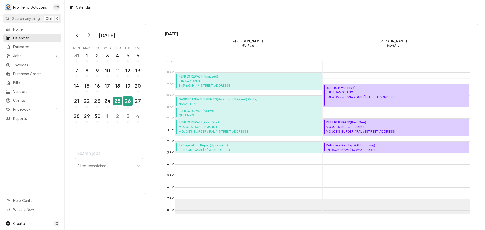
click at [129, 102] on div "26" at bounding box center [127, 101] width 9 height 9
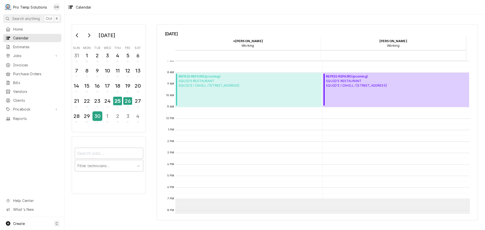
click at [96, 114] on div "30" at bounding box center [97, 116] width 9 height 9
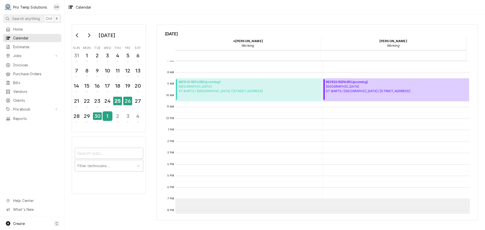
click at [109, 115] on div "1" at bounding box center [107, 116] width 9 height 9
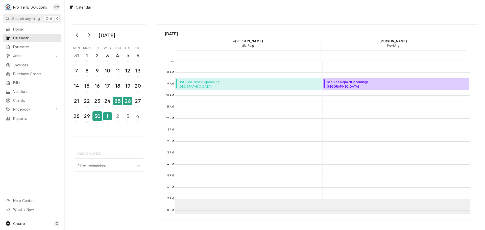
click at [97, 117] on div "30" at bounding box center [97, 116] width 9 height 9
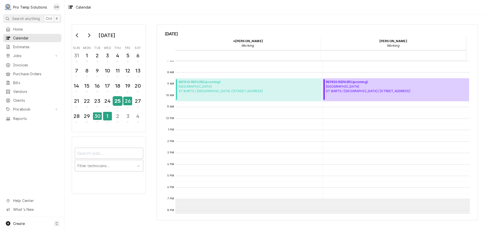
click at [117, 101] on div "25" at bounding box center [117, 101] width 9 height 9
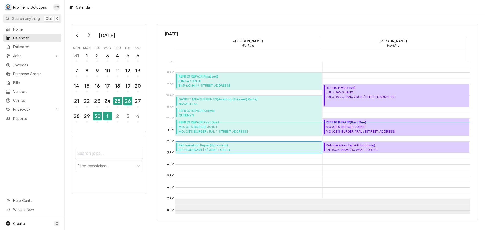
click at [219, 149] on span "RUDINO'S/ WAKE FOREST RUDINO'S/WAKEFOREST- Forestville Rd / 1000 Forestville Rd…" at bounding box center [237, 150] width 118 height 4
click at [100, 116] on div "30" at bounding box center [97, 116] width 9 height 9
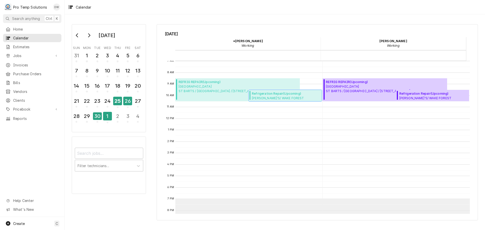
click at [287, 96] on span "RUDINO'S/ WAKE FOREST RUDINO'S/WAKEFOREST- Forestville Rd / 1000 Forestville Rd…" at bounding box center [286, 98] width 68 height 4
click at [116, 101] on div "25" at bounding box center [117, 101] width 9 height 9
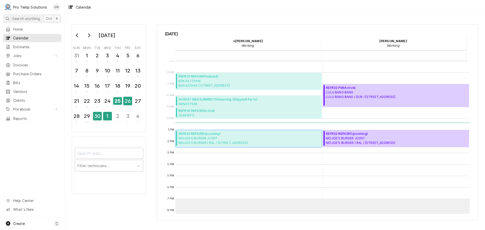
click at [208, 134] on span "REFRIG REPAIR ( Upcoming )" at bounding box center [212, 134] width 69 height 5
click at [227, 139] on span "MOJOE'S BURGER JOINT MOJOE'S BURGER / RAL / 620 Glenwood Ave, Raleigh, NC 27603" at bounding box center [212, 140] width 69 height 9
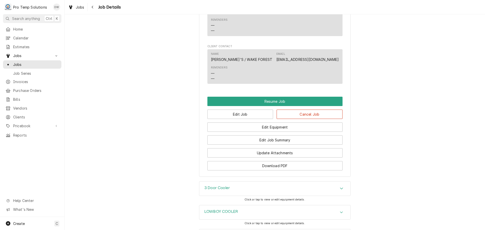
scroll to position [454, 0]
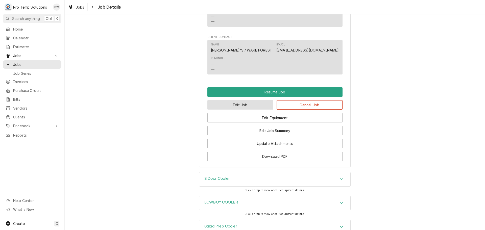
click at [245, 110] on button "Edit Job" at bounding box center [240, 104] width 66 height 9
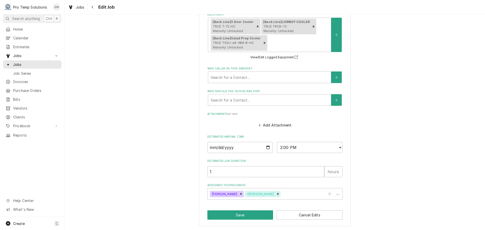
scroll to position [329, 0]
click at [267, 146] on input "[DATE]" at bounding box center [240, 146] width 66 height 11
type textarea "x"
type input "[DATE]"
click at [336, 145] on select "AM / PM 6:00 AM 6:15 AM 6:30 AM 6:45 AM 7:00 AM 7:15 AM 7:30 AM 7:45 AM 8:00 AM…" at bounding box center [310, 146] width 66 height 11
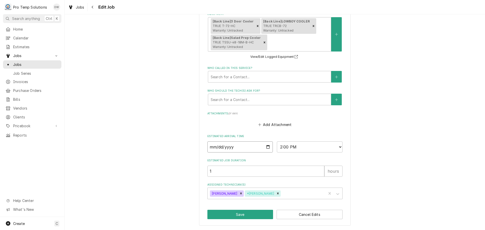
click at [266, 145] on input "[DATE]" at bounding box center [240, 146] width 66 height 11
type textarea "x"
type input "[DATE]"
type textarea "x"
click at [334, 146] on select "AM / PM 6:00 AM 6:15 AM 6:30 AM 6:45 AM 7:00 AM 7:15 AM 7:30 AM 7:45 AM 8:00 AM…" at bounding box center [310, 146] width 66 height 11
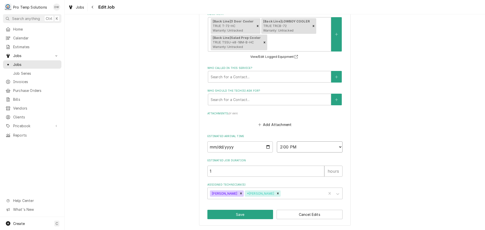
select select "09:30:00"
click at [277, 141] on select "AM / PM 6:00 AM 6:15 AM 6:30 AM 6:45 AM 7:00 AM 7:15 AM 7:30 AM 7:45 AM 8:00 AM…" at bounding box center [310, 146] width 66 height 11
click at [242, 216] on button "Save" at bounding box center [240, 214] width 66 height 9
type textarea "x"
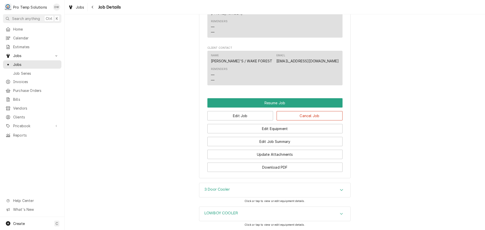
scroll to position [454, 0]
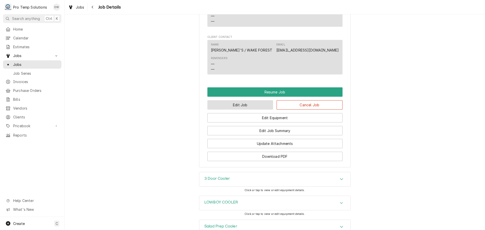
click at [259, 110] on button "Edit Job" at bounding box center [240, 104] width 66 height 9
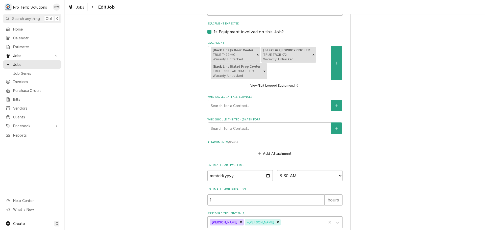
scroll to position [329, 0]
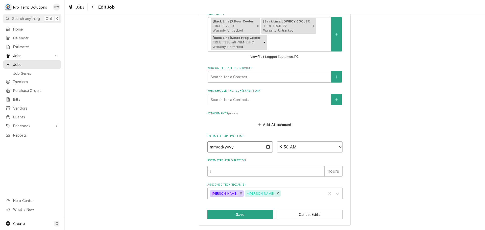
click at [267, 147] on input "2025-09-30" at bounding box center [240, 146] width 66 height 11
type textarea "x"
type input "2025-10-01"
click at [242, 214] on button "Save" at bounding box center [240, 214] width 66 height 9
type textarea "x"
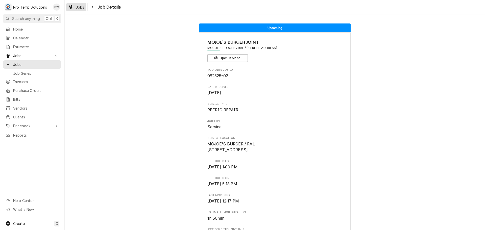
click at [81, 7] on span "Jobs" at bounding box center [80, 7] width 9 height 5
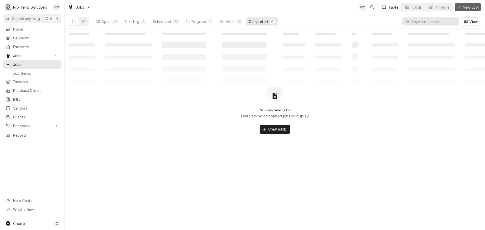
click at [466, 7] on span "New Job" at bounding box center [469, 7] width 17 height 5
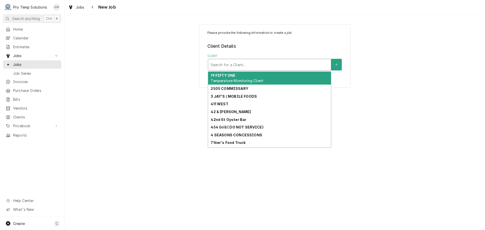
click at [283, 63] on div "Client" at bounding box center [270, 64] width 118 height 9
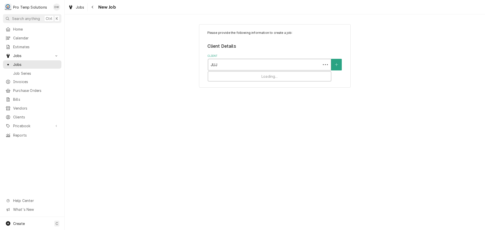
type input "JUJU"
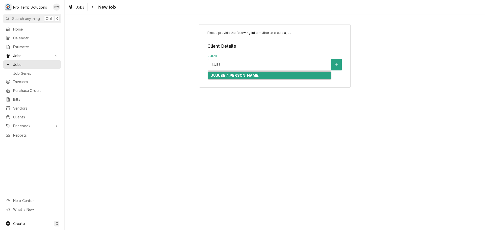
click at [245, 78] on div "JUJUBE / CH HILL" at bounding box center [269, 76] width 123 height 8
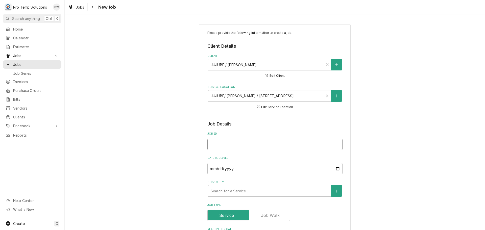
click at [227, 146] on input "Job ID" at bounding box center [274, 144] width 135 height 11
type textarea "x"
type input "0"
type textarea "x"
type input "09"
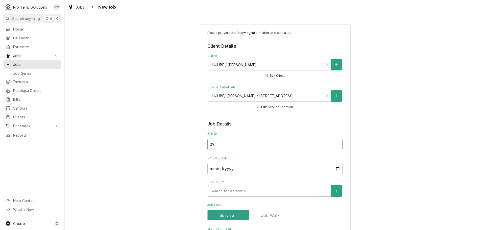
type textarea "x"
type input "092"
type textarea "x"
type input "0926"
type textarea "x"
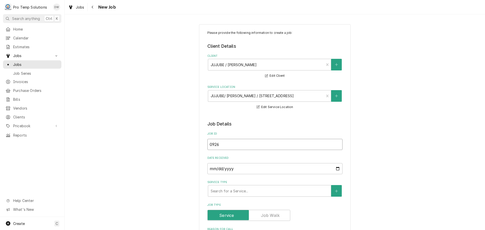
type input "09262"
type textarea "x"
type input "092625"
type textarea "x"
type input "092625-"
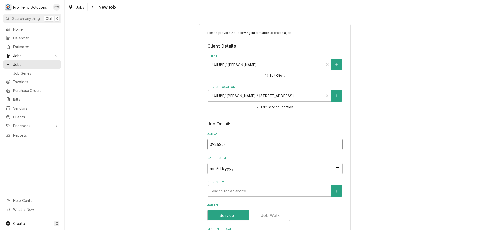
type textarea "x"
type input "092625-0"
type textarea "x"
type input "092625-01"
type textarea "x"
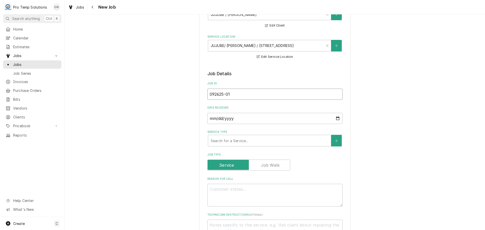
scroll to position [50, 0]
type input "092625-01"
click at [261, 141] on div "Service Type" at bounding box center [270, 140] width 118 height 9
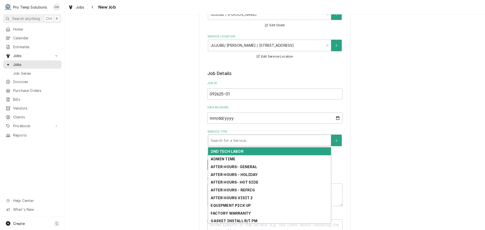
type textarea "x"
type input "R"
type textarea "x"
type input "RE"
type textarea "x"
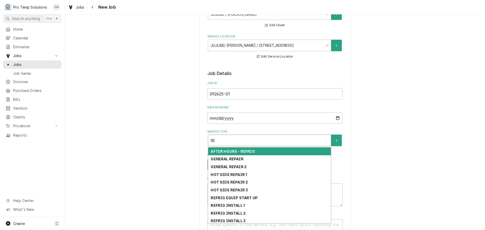
type input "REF"
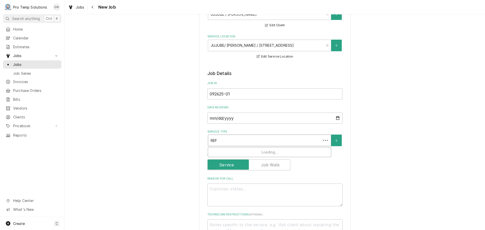
type textarea "x"
type input "REFR"
type textarea "x"
type input "REFRI"
type textarea "x"
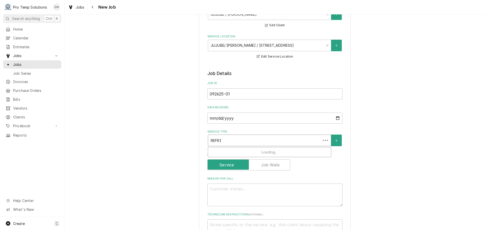
type input "REFRIG"
type textarea "x"
type input "REFRIG"
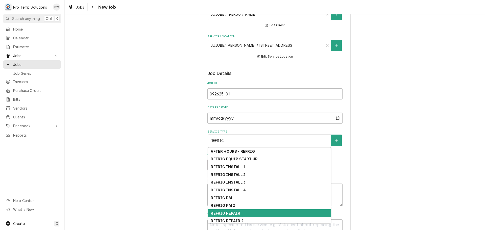
scroll to position [17, 0]
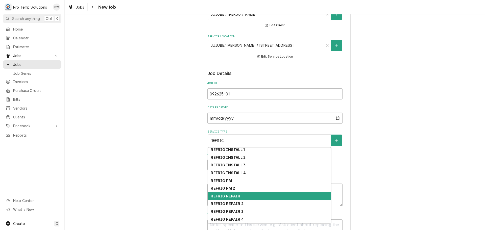
click at [248, 197] on div "REFRIG REPAIR" at bounding box center [269, 196] width 123 height 8
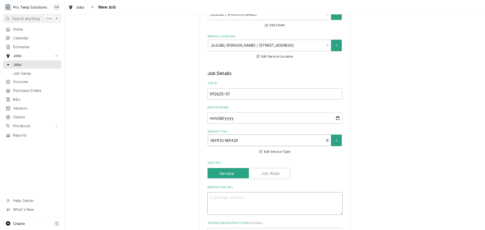
click at [248, 197] on textarea "Reason For Call" at bounding box center [274, 203] width 135 height 23
type textarea "x"
type textarea "L"
type textarea "x"
type textarea "LO"
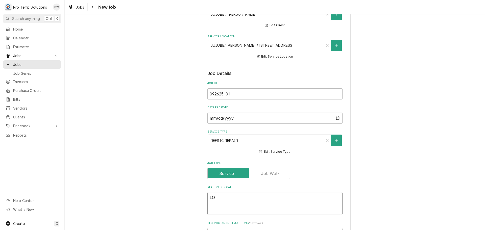
type textarea "x"
type textarea "LOW"
type textarea "x"
type textarea "LOWB"
type textarea "x"
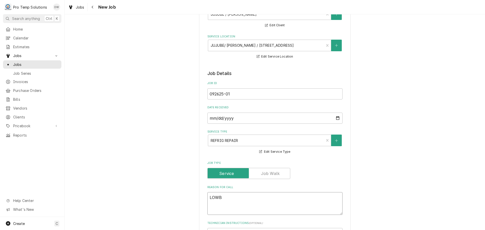
type textarea "LOWBO"
type textarea "x"
type textarea "LOWBOY"
type textarea "x"
type textarea "LOWBOY"
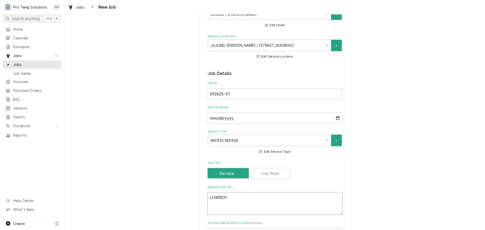
type textarea "x"
type textarea "LOWBOY A"
type textarea "x"
type textarea "LOWBOY AC"
type textarea "x"
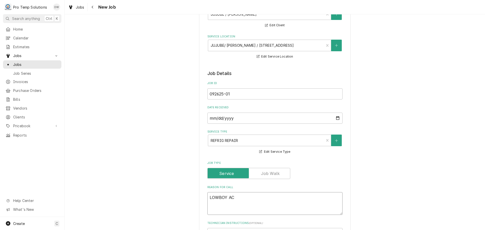
type textarea "LOWBOY ACR"
type textarea "x"
type textarea "LOWBOY ACRO"
type textarea "x"
type textarea "LOWBOY ACROS"
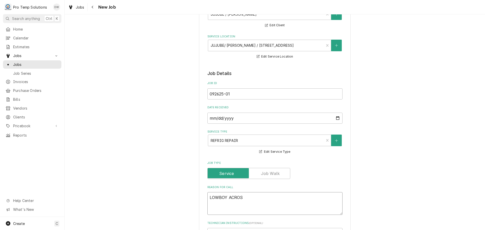
type textarea "x"
type textarea "LOWBOY ACROSS"
type textarea "x"
type textarea "LOWBOY ACROSS"
type textarea "x"
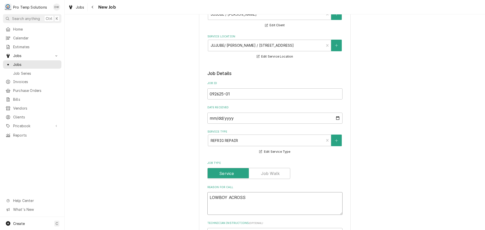
type textarea "LOWBOY ACROSS F"
type textarea "x"
type textarea "LOWBOY ACROSS FR"
type textarea "x"
type textarea "LOWBOY ACROSS FRO"
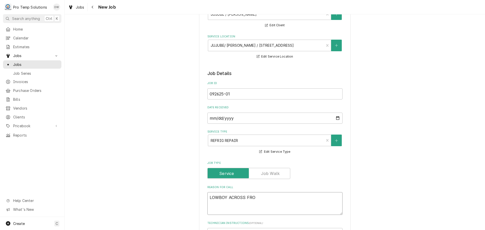
type textarea "x"
type textarea "LOWBOY ACROSS FROM"
type textarea "x"
type textarea "LOWBOY ACROSS FROM"
type textarea "x"
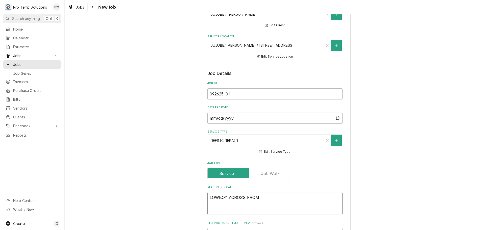
type textarea "LOWBOY ACROSS FROM G"
type textarea "x"
type textarea "LOWBOY ACROSS FROM GR"
type textarea "x"
type textarea "LOWBOY ACROSS FROM GRI"
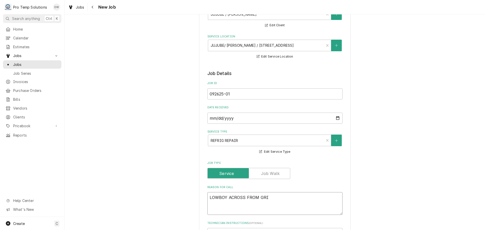
type textarea "x"
type textarea "LOWBOY ACROSS FROM GRIL"
type textarea "x"
type textarea "LOWBOY ACROSS FROM GRILL"
type textarea "x"
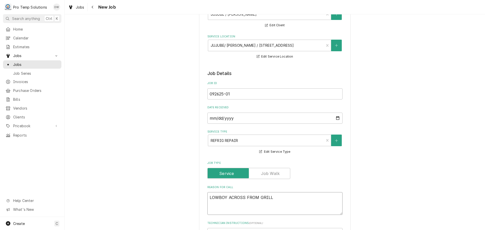
type textarea "LOWBOY ACROSS FROM GRILL"
type textarea "x"
type textarea "LOWBOY ACROSS FROM GRILL D"
type textarea "x"
type textarea "LOWBOY ACROSS FROM GRILL DO"
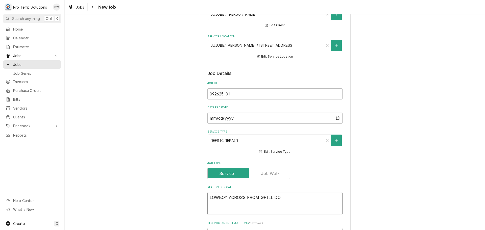
type textarea "x"
type textarea "LOWBOY ACROSS FROM GRILL DOW"
type textarea "x"
type textarea "LOWBOY ACROSS FROM GRILL DOWN"
type textarea "x"
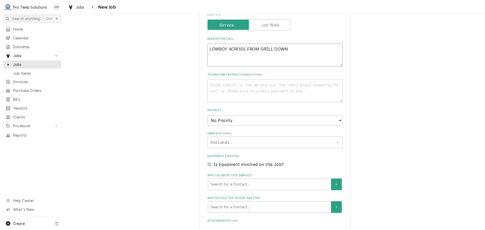
scroll to position [202, 0]
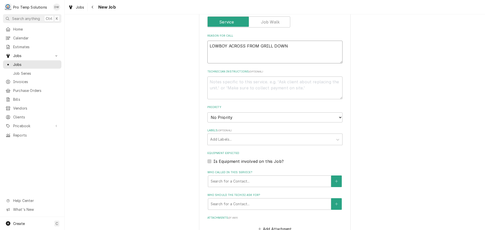
type textarea "LOWBOY ACROSS FROM GRILL DOWN"
click at [213, 162] on label "Is Equipment involved on this Job?" at bounding box center [248, 161] width 70 height 6
click at [213, 162] on input "Equipment Expected" at bounding box center [280, 163] width 135 height 11
checkbox input "true"
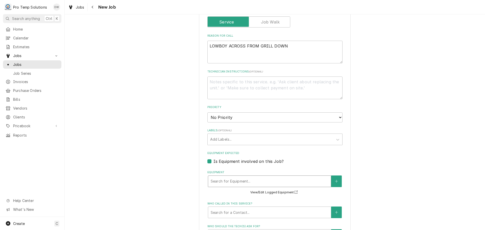
click at [245, 180] on div "Equipment" at bounding box center [270, 181] width 118 height 9
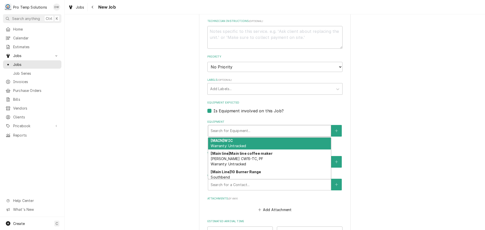
scroll to position [151, 0]
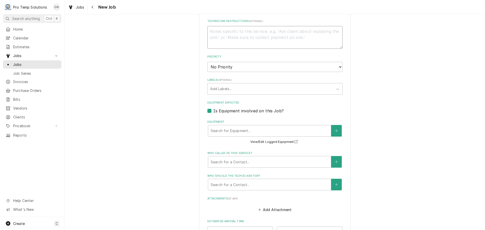
click at [223, 33] on textarea "Technician Instructions ( optional )" at bounding box center [274, 37] width 135 height 23
type textarea "x"
type textarea "P"
type textarea "x"
type textarea "PL"
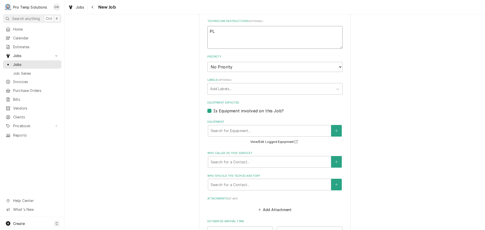
type textarea "x"
type textarea "PLE"
type textarea "x"
type textarea "PLEA"
type textarea "x"
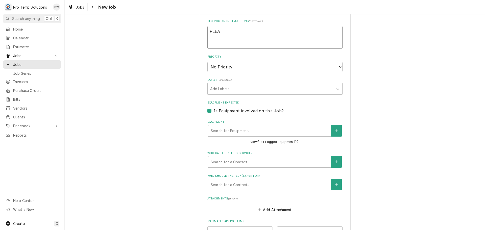
type textarea "PLEAS"
type textarea "x"
type textarea "PLEASE"
type textarea "x"
type textarea "PLEASE"
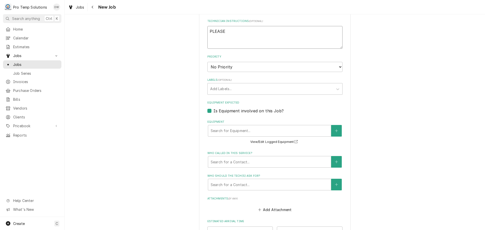
type textarea "x"
type textarea "PLEASE A"
type textarea "x"
type textarea "PLEASE AD"
type textarea "x"
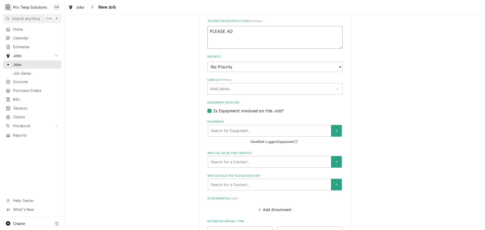
type textarea "PLEASE ADD"
type textarea "x"
type textarea "PLEASE ADD"
type textarea "x"
type textarea "PLEASE ADD E"
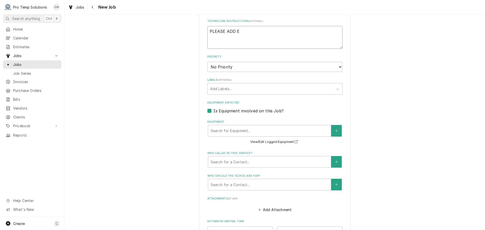
type textarea "x"
type textarea "PLEASE ADD EQ"
type textarea "x"
type textarea "PLEASE ADD EQU"
type textarea "x"
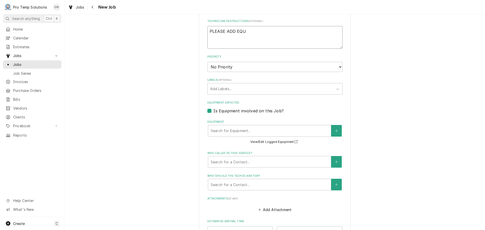
type textarea "PLEASE ADD EQUI"
type textarea "x"
type textarea "PLEASE ADD EQUIP"
type textarea "x"
type textarea "PLEASE ADD EQUIP"
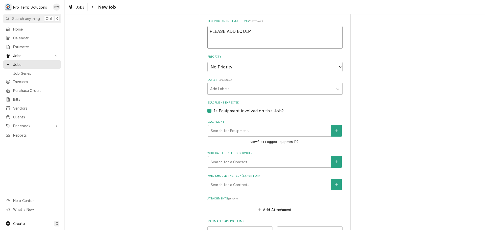
type textarea "x"
type textarea "PLEASE ADD EQUIP E"
type textarea "x"
type textarea "PLEASE ADD EQUIP EP"
type textarea "x"
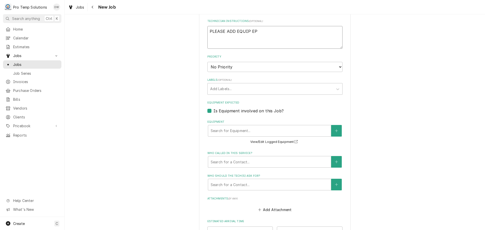
type textarea "PLEASE ADD EQUIP EPA"
type textarea "x"
type textarea "PLEASE ADD EQUIP EPAI"
type textarea "x"
type textarea "PLEASE ADD EQUIP EPAIR"
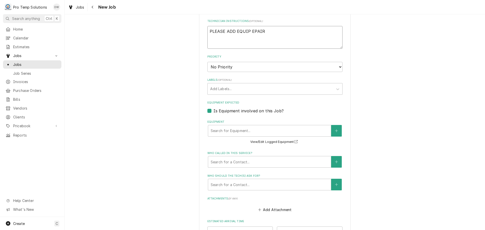
type textarea "x"
type textarea "PLEASE ADD EQUIP EPAIRE"
type textarea "x"
type textarea "PLEASE ADD EQUIP EPAIRED"
type textarea "x"
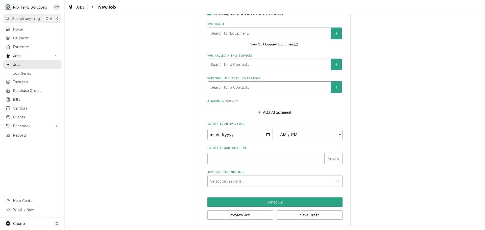
scroll to position [350, 0]
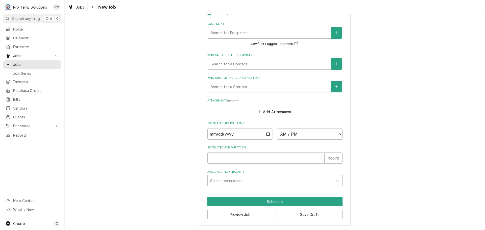
type textarea "PLEASE ADD EQUIP EPAIRED"
click at [265, 133] on input "Date" at bounding box center [240, 133] width 66 height 11
type input "2025-09-26"
type textarea "x"
click at [336, 134] on select "AM / PM 6:00 AM 6:15 AM 6:30 AM 6:45 AM 7:00 AM 7:15 AM 7:30 AM 7:45 AM 8:00 AM…" at bounding box center [310, 133] width 66 height 11
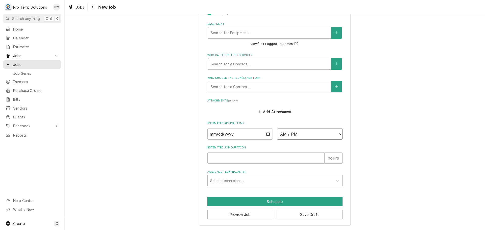
select select "12:00:00"
click at [277, 128] on select "AM / PM 6:00 AM 6:15 AM 6:30 AM 6:45 AM 7:00 AM 7:15 AM 7:30 AM 7:45 AM 8:00 AM…" at bounding box center [310, 133] width 66 height 11
click at [290, 156] on input "Estimated Job Duration" at bounding box center [265, 157] width 117 height 11
type textarea "x"
type input "1"
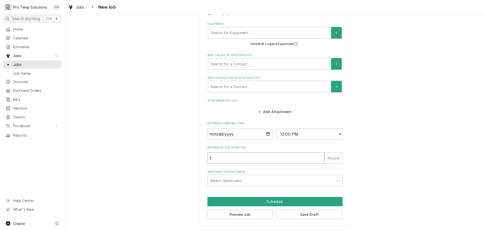
type textarea "x"
type input "1.5"
type textarea "x"
type input "1.5"
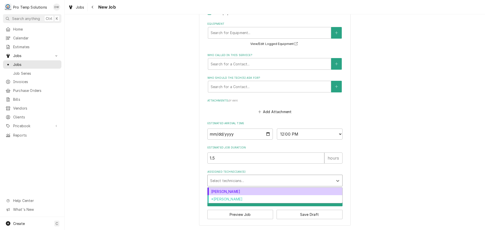
click at [245, 181] on div "Assigned Technician(s)" at bounding box center [270, 180] width 120 height 9
click at [245, 189] on div "[PERSON_NAME]" at bounding box center [274, 192] width 135 height 8
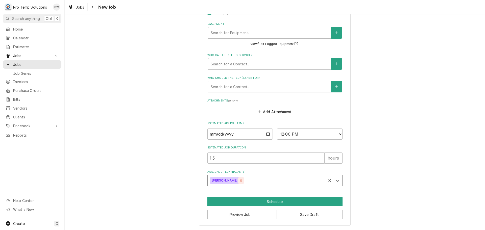
click at [240, 181] on icon "Remove Dakota Williams" at bounding box center [241, 181] width 2 height 2
click at [240, 181] on div "Assigned Technician(s)" at bounding box center [270, 180] width 120 height 9
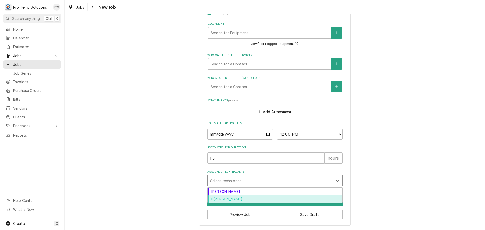
click at [235, 199] on div "*[PERSON_NAME]" at bounding box center [274, 199] width 135 height 8
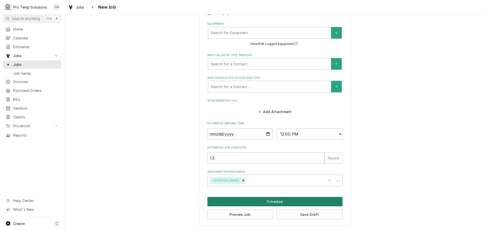
click at [270, 202] on button "Schedule" at bounding box center [274, 201] width 135 height 9
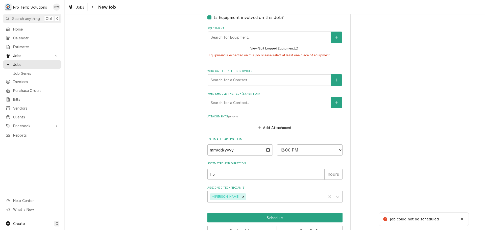
type textarea "x"
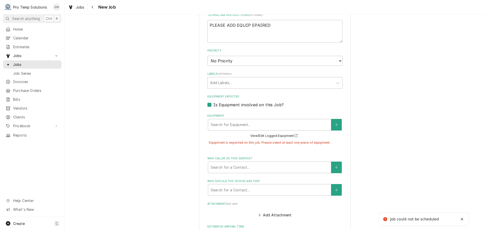
scroll to position [249, 0]
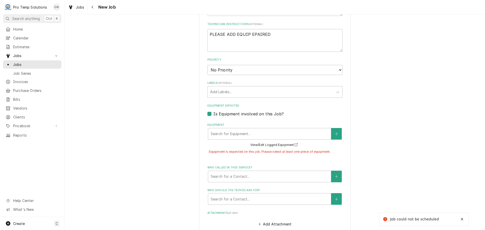
click at [213, 114] on label "Is Equipment involved on this Job?" at bounding box center [248, 114] width 70 height 6
click at [213, 114] on input "Equipment Expected" at bounding box center [280, 116] width 135 height 11
checkbox input "false"
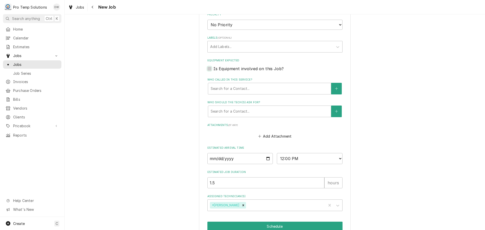
scroll to position [319, 0]
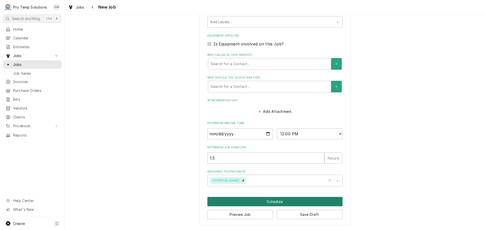
click at [273, 202] on button "Schedule" at bounding box center [274, 201] width 135 height 9
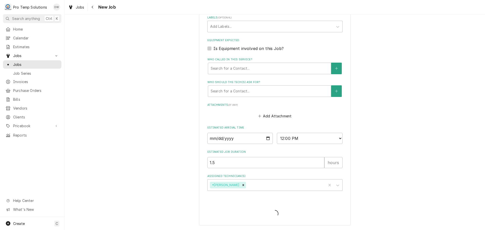
scroll to position [315, 0]
type textarea "x"
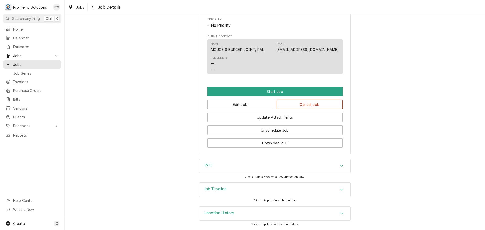
scroll to position [256, 0]
click at [246, 105] on button "Edit Job" at bounding box center [240, 104] width 66 height 9
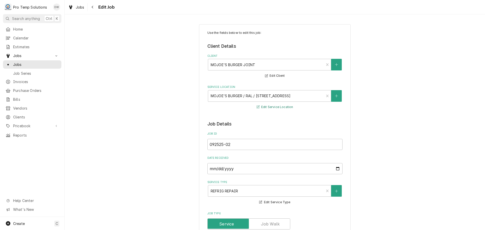
type textarea "x"
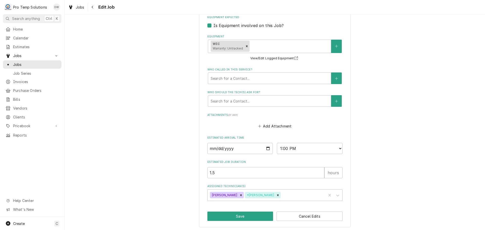
scroll to position [339, 0]
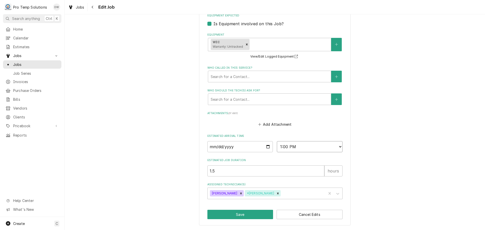
click at [336, 146] on select "AM / PM 6:00 AM 6:15 AM 6:30 AM 6:45 AM 7:00 AM 7:15 AM 7:30 AM 7:45 AM 8:00 AM…" at bounding box center [310, 146] width 66 height 11
select select "06:00:00"
click at [277, 141] on select "AM / PM 6:00 AM 6:15 AM 6:30 AM 6:45 AM 7:00 AM 7:15 AM 7:30 AM 7:45 AM 8:00 AM…" at bounding box center [310, 146] width 66 height 11
click at [217, 171] on input "1.5" at bounding box center [265, 170] width 117 height 11
type textarea "x"
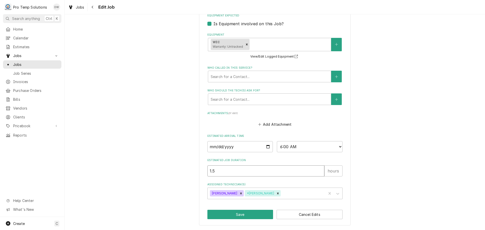
type input "1"
type textarea "x"
type input ".5"
type textarea "x"
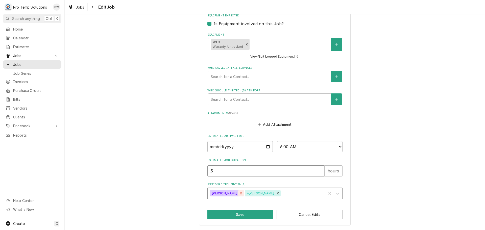
click at [239, 192] on icon "Remove Dakota Williams" at bounding box center [241, 194] width 4 height 4
type input ".5"
click at [234, 213] on button "Save" at bounding box center [240, 214] width 66 height 9
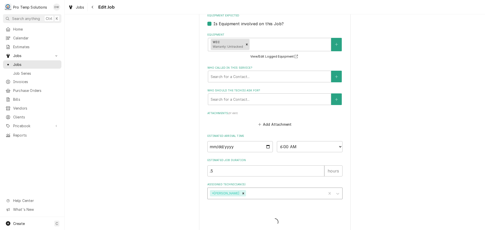
type textarea "x"
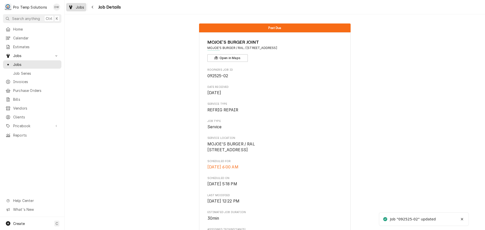
click at [77, 8] on span "Jobs" at bounding box center [80, 7] width 9 height 5
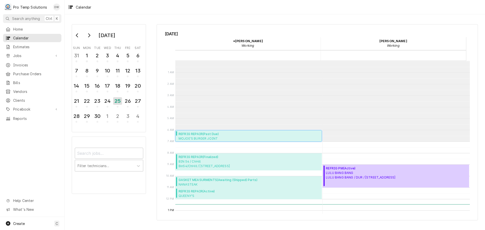
click at [208, 135] on span "REFRIG REPAIR ( Past Due )" at bounding box center [212, 134] width 69 height 5
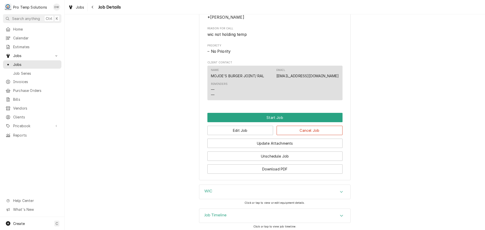
scroll to position [227, 0]
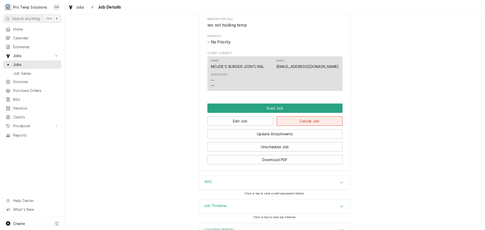
click at [305, 125] on button "Cancel Job" at bounding box center [309, 120] width 66 height 9
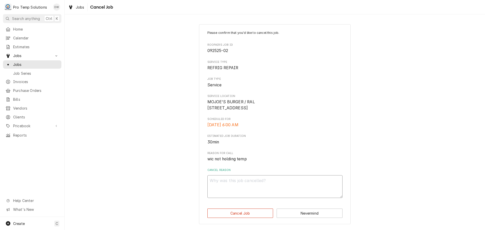
click at [230, 189] on textarea "Cancel Reason" at bounding box center [274, 186] width 135 height 23
type textarea "x"
type textarea "U"
type textarea "x"
type textarea "UN"
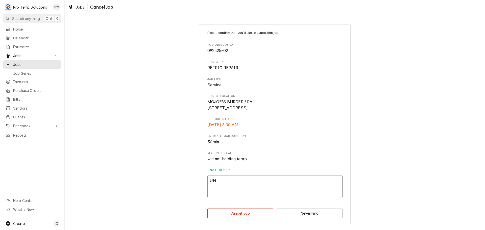
type textarea "x"
type textarea "UNI"
type textarea "x"
type textarea "UNIT"
type textarea "x"
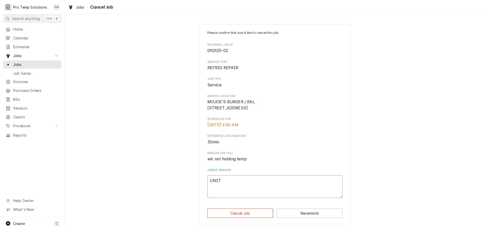
type textarea "UNIT"
type textarea "x"
type textarea "UNIT W"
type textarea "x"
type textarea "UNIT WK"
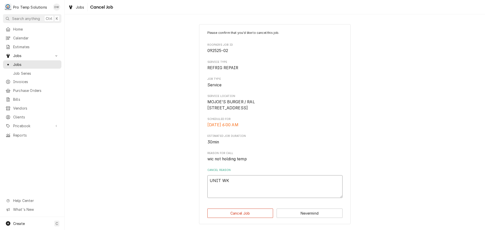
type textarea "x"
type textarea "UNIT WKG"
type textarea "x"
type textarea "UNIT WKG"
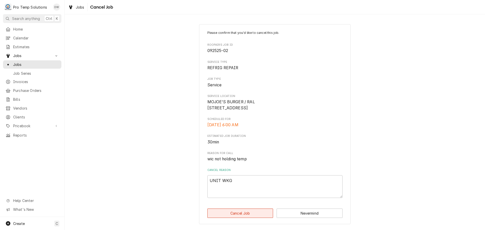
click at [240, 214] on button "Cancel Job" at bounding box center [240, 212] width 66 height 9
type textarea "x"
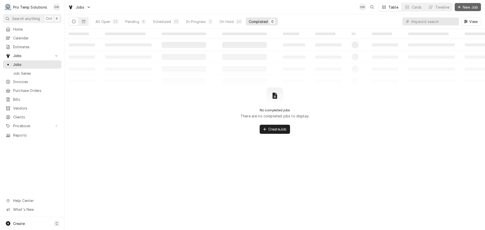
click at [466, 6] on span "New Job" at bounding box center [469, 7] width 17 height 5
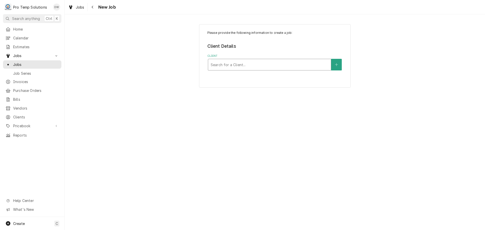
click at [276, 65] on div "Client" at bounding box center [270, 64] width 118 height 9
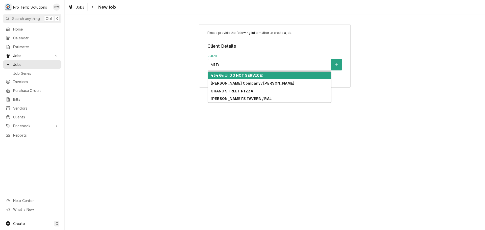
type input "[PERSON_NAME]"
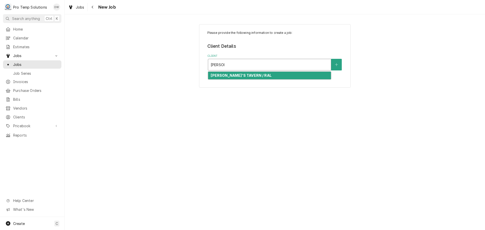
click at [253, 74] on div "[PERSON_NAME]'S TAVERN / RAL" at bounding box center [269, 76] width 123 height 8
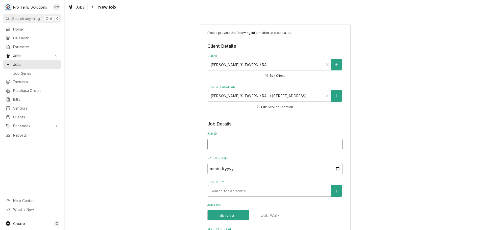
click at [264, 144] on input "Job ID" at bounding box center [274, 144] width 135 height 11
type textarea "x"
type input "0"
type textarea "x"
type input "09"
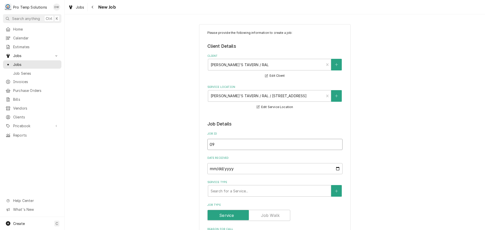
type textarea "x"
type input "092"
type textarea "x"
type input "0925"
type textarea "x"
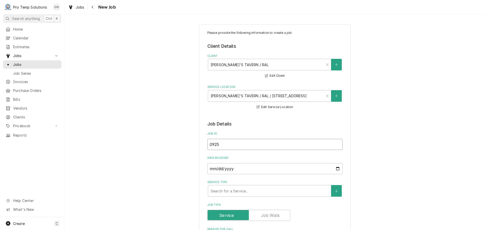
type input "09252"
type textarea "x"
type input "092525"
type textarea "x"
type input "092525-"
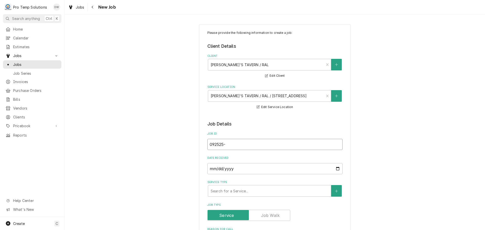
type textarea "x"
type input "092525-0"
type textarea "x"
type input "092525-01"
type textarea "x"
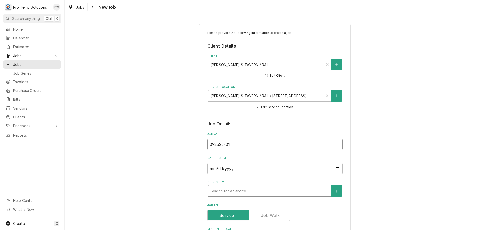
type input "092525-01"
click at [239, 189] on div "Service Type" at bounding box center [270, 190] width 118 height 9
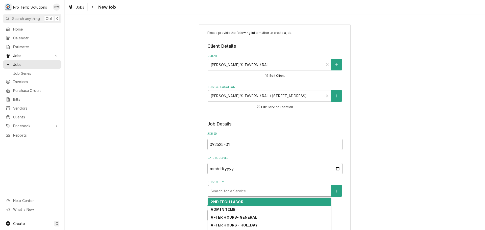
type textarea "x"
type input "H"
type textarea "x"
type input "HO"
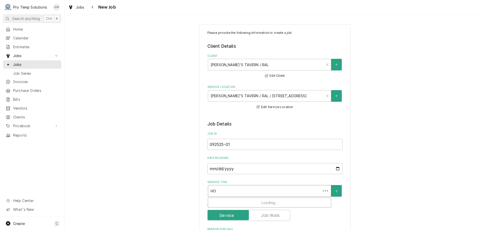
type textarea "x"
type input "HOT"
type textarea "x"
type input "HOT"
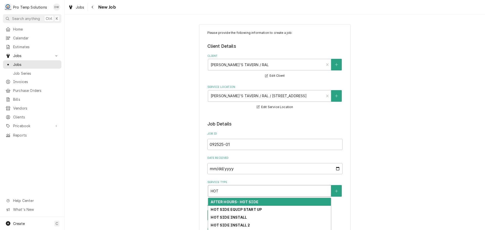
scroll to position [101, 0]
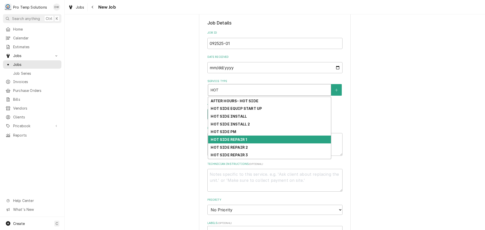
click at [256, 140] on div "HOT SIDE REPAIR 1" at bounding box center [269, 140] width 123 height 8
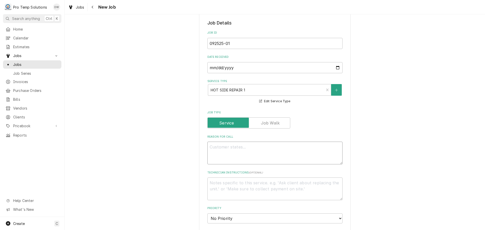
click at [243, 148] on textarea "Reason For Call" at bounding box center [274, 153] width 135 height 23
type textarea "x"
type textarea "M"
type textarea "x"
type textarea "ME"
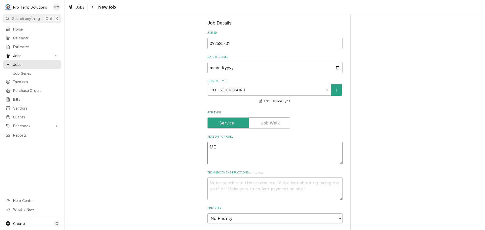
type textarea "x"
type textarea "MER"
type textarea "x"
type textarea "MERR"
type textarea "x"
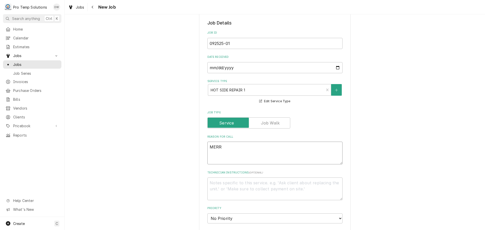
type textarea "MERRY"
type textarea "x"
type textarea "MERRY"
type textarea "x"
type textarea "MERRY C"
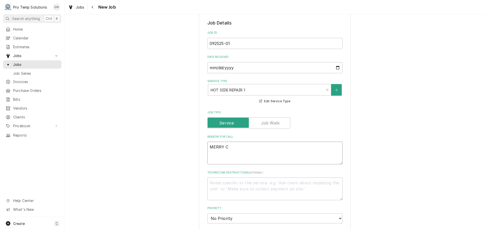
type textarea "x"
type textarea "MERRY CH"
type textarea "x"
type textarea "MERRY CHE"
type textarea "x"
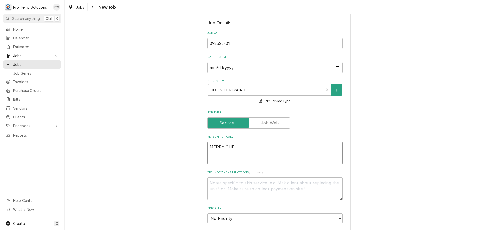
type textarea "MERRY CHEF"
type textarea "x"
type textarea "MERRY CHEF"
type textarea "x"
type textarea "MERRY CHEF O"
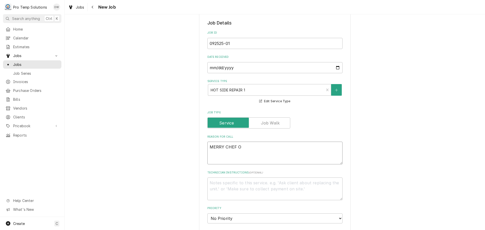
type textarea "x"
type textarea "MERRY CHEF OV"
type textarea "x"
type textarea "MERRY CHEF OVE"
type textarea "x"
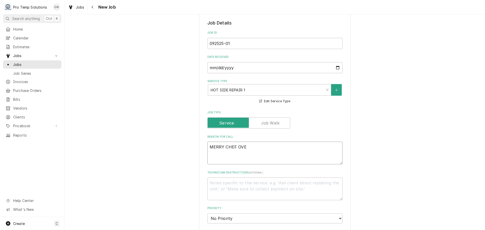
type textarea "MERRY CHEF OVER"
type textarea "x"
type textarea "MERRY CHEF OVERH"
type textarea "x"
type textarea "MERRY CHEF OVERHE"
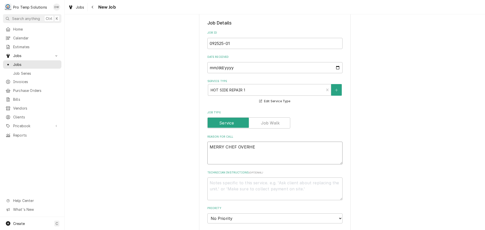
type textarea "x"
type textarea "MERRY CHEF OVERHEA"
type textarea "x"
type textarea "MERRY CHEF OVERHEAT"
type textarea "x"
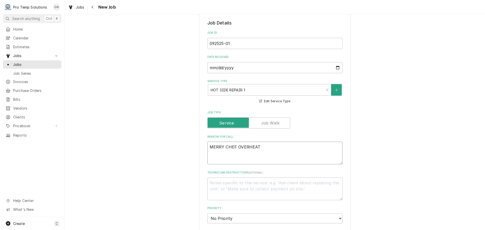
type textarea "MERRY CHEF OVERHEATI"
type textarea "x"
type textarea "MERRY CHEF OVERHEATIN"
type textarea "x"
type textarea "MERRY CHEF OVERHEATING"
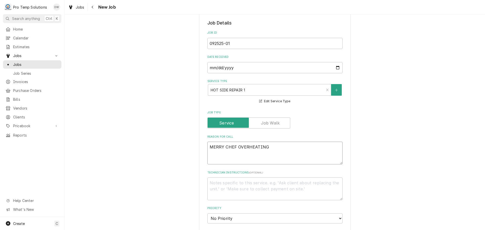
type textarea "x"
type textarea "MERRY CHEF OVERHEATING"
type textarea "x"
type textarea "MERRY CHEF OVERHEATING &"
type textarea "x"
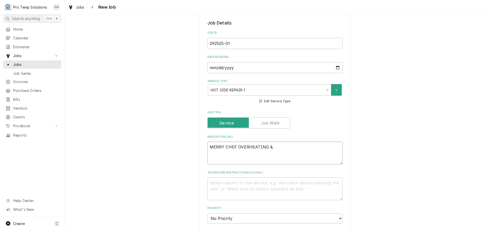
type textarea "MERRY CHEF OVERHEATING &"
type textarea "x"
type textarea "MERRY CHEF OVERHEATING & S"
type textarea "x"
type textarea "MERRY CHEF OVERHEATING & SH"
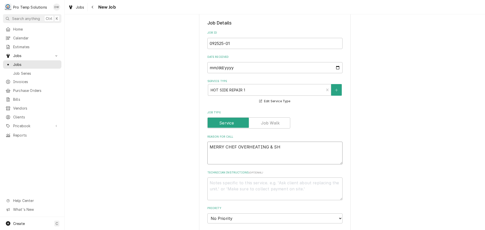
type textarea "x"
type textarea "MERRY CHEF OVERHEATING & SHU"
type textarea "x"
type textarea "MERRY CHEF OVERHEATING & SHUT"
type textarea "x"
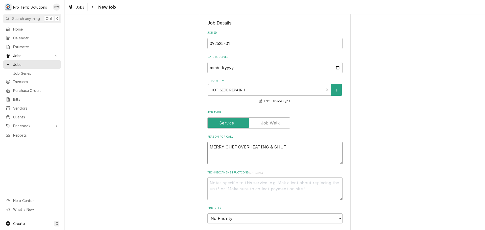
type textarea "MERRY CHEF OVERHEATING & SHUTT"
type textarea "x"
type textarea "MERRY CHEF OVERHEATING & SHUTTI"
type textarea "x"
type textarea "MERRY CHEF OVERHEATING & SHUTTIN"
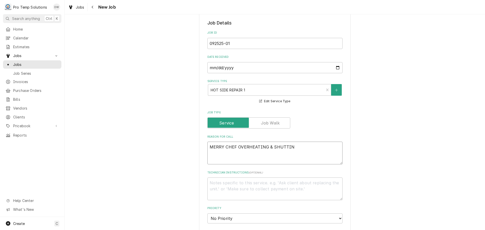
type textarea "x"
type textarea "MERRY CHEF OVERHEATING & SHUTTING"
type textarea "x"
type textarea "MERRY CHEF OVERHEATING & SHUTTING"
type textarea "x"
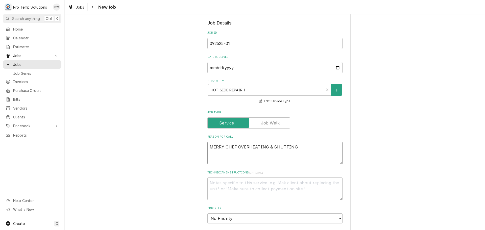
type textarea "MERRY CHEF OVERHEATING & SHUTTING O"
type textarea "x"
type textarea "MERRY CHEF OVERHEATING & SHUTTING OF"
type textarea "x"
type textarea "MERRY CHEF OVERHEATING & SHUTTING OFF"
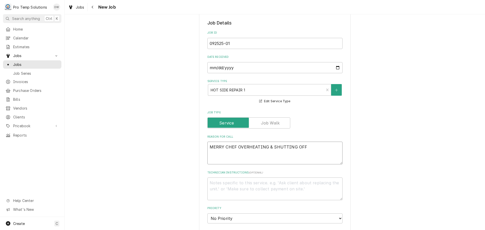
type textarea "x"
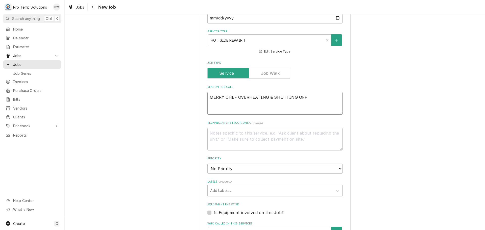
scroll to position [227, 0]
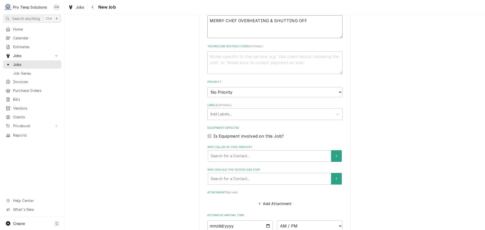
type textarea "MERRY CHEF OVERHEATING & SHUTTING OFF"
click at [213, 135] on label "Is Equipment involved on this Job?" at bounding box center [248, 136] width 70 height 6
click at [213, 135] on input "Equipment Expected" at bounding box center [280, 138] width 135 height 11
checkbox input "true"
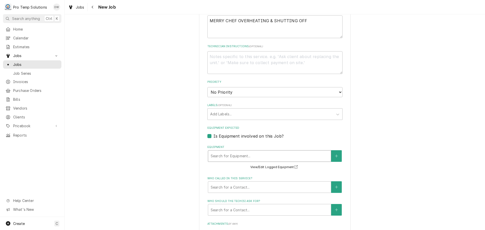
click at [238, 153] on div "Equipment" at bounding box center [270, 155] width 118 height 9
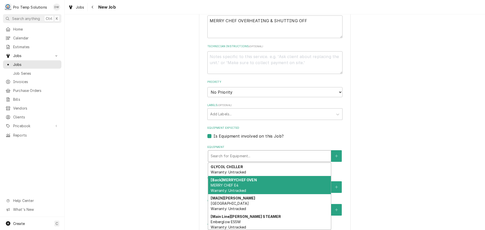
click at [270, 183] on div "[Back] MERRYCHEF OVEN MERRY CHEF E4 Warranty: Untracked" at bounding box center [269, 185] width 123 height 18
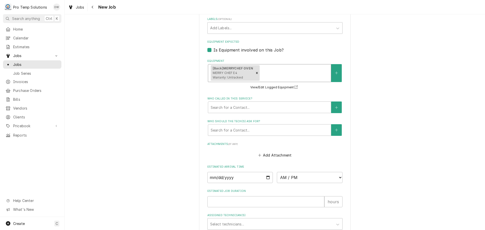
scroll to position [357, 0]
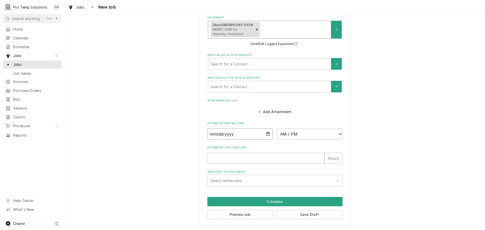
click at [266, 133] on input "Date" at bounding box center [240, 133] width 66 height 11
type textarea "x"
type input "2025-09-25"
type textarea "x"
click at [336, 132] on select "AM / PM 6:00 AM 6:15 AM 6:30 AM 6:45 AM 7:00 AM 7:15 AM 7:30 AM 7:45 AM 8:00 AM…" at bounding box center [310, 133] width 66 height 11
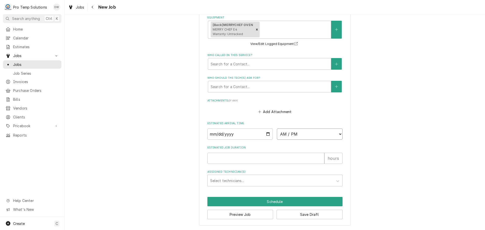
select select "13:00:00"
click at [277, 128] on select "AM / PM 6:00 AM 6:15 AM 6:30 AM 6:45 AM 7:00 AM 7:15 AM 7:30 AM 7:45 AM 8:00 AM…" at bounding box center [310, 133] width 66 height 11
click at [248, 159] on input "Estimated Job Duration" at bounding box center [265, 158] width 117 height 11
type textarea "x"
type input "1"
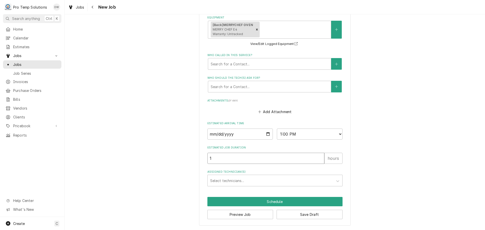
type textarea "x"
type input "1.5"
type textarea "x"
type input "1.5"
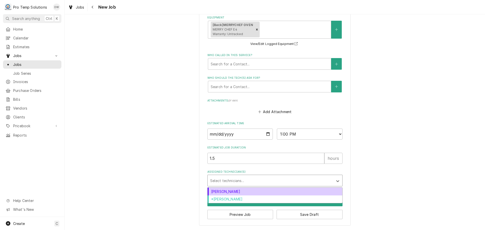
click at [237, 176] on div "Assigned Technician(s)" at bounding box center [270, 180] width 120 height 9
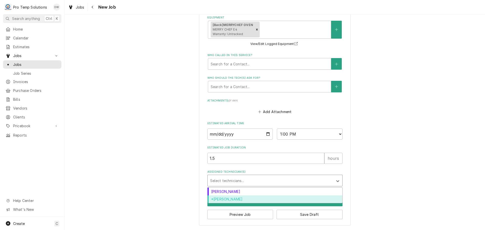
click at [228, 197] on div "*[PERSON_NAME]" at bounding box center [274, 199] width 135 height 8
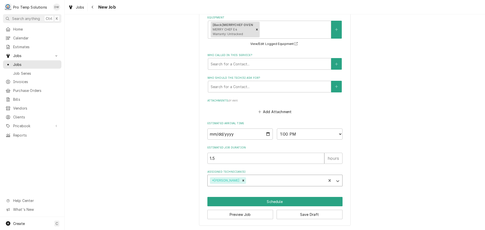
click at [268, 179] on div "Assigned Technician(s)" at bounding box center [285, 180] width 77 height 9
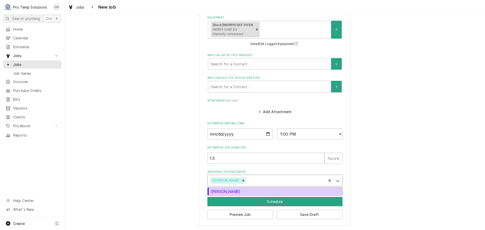
click at [251, 188] on div "[PERSON_NAME]" at bounding box center [274, 192] width 135 height 8
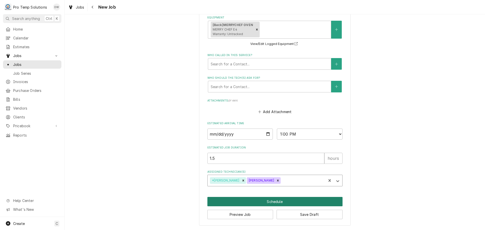
click at [271, 201] on button "Schedule" at bounding box center [274, 201] width 135 height 9
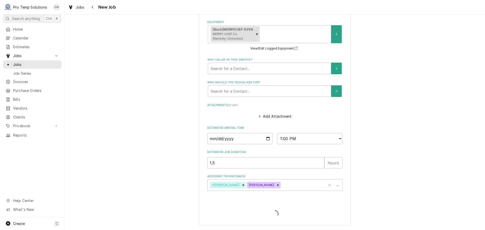
scroll to position [117, 0]
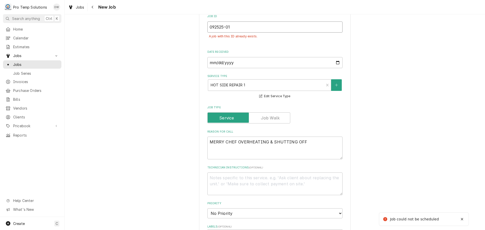
click at [230, 23] on input "092525-01" at bounding box center [274, 26] width 135 height 11
type textarea "x"
type input "092525-0"
type textarea "x"
type input "092525-02"
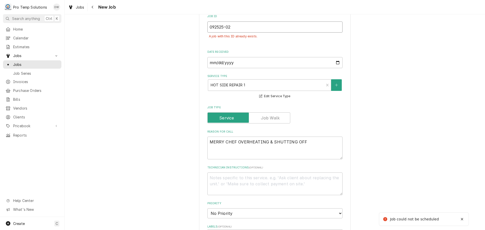
type textarea "x"
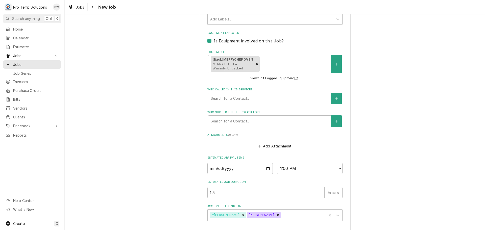
scroll to position [368, 0]
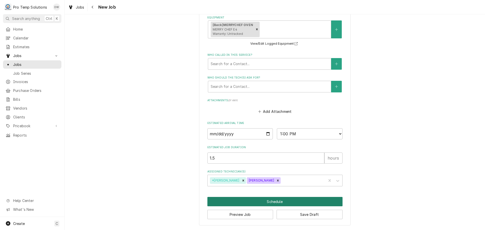
type input "092525-02"
click at [269, 201] on button "Schedule" at bounding box center [274, 201] width 135 height 9
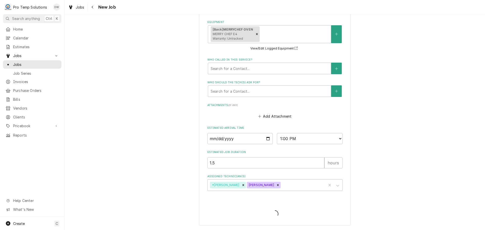
scroll to position [117, 0]
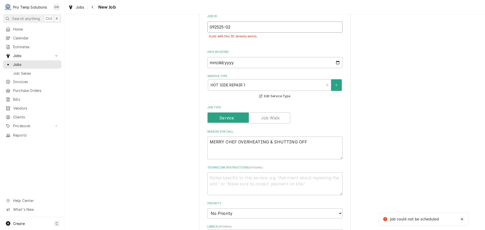
click at [230, 27] on input "092525-02" at bounding box center [274, 26] width 135 height 11
type textarea "x"
type input "092525-0"
type textarea "x"
type input "092525-03"
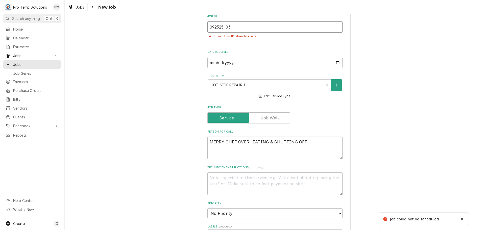
type textarea "x"
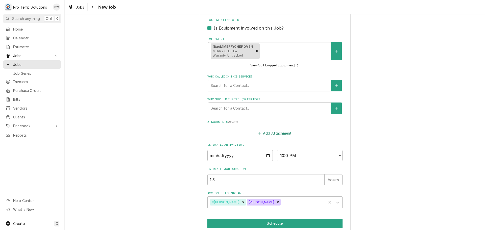
scroll to position [368, 0]
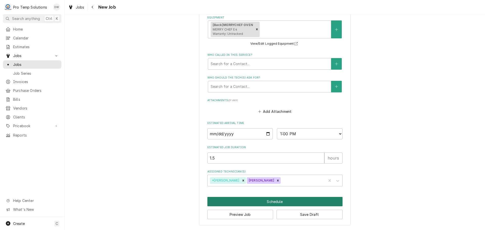
type input "092525-03"
click at [272, 201] on button "Schedule" at bounding box center [274, 201] width 135 height 9
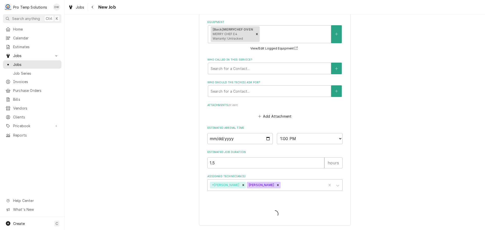
scroll to position [117, 0]
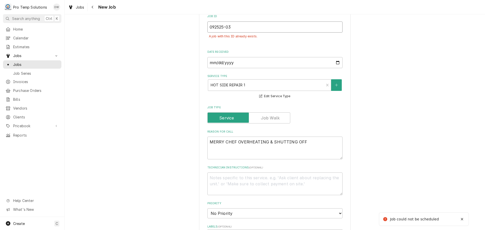
click at [235, 30] on input "092525-03" at bounding box center [274, 26] width 135 height 11
type textarea "x"
type input "092525-0"
type textarea "x"
type input "092525-04"
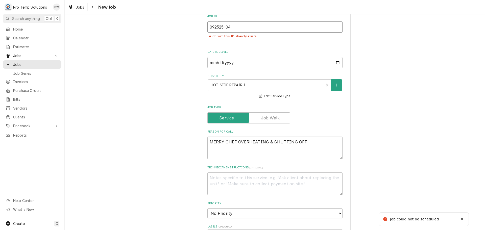
type textarea "x"
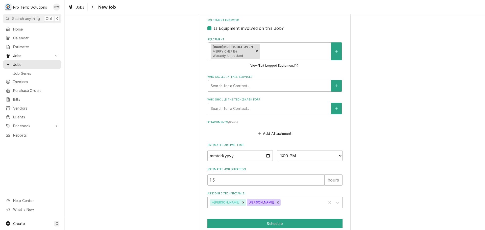
scroll to position [368, 0]
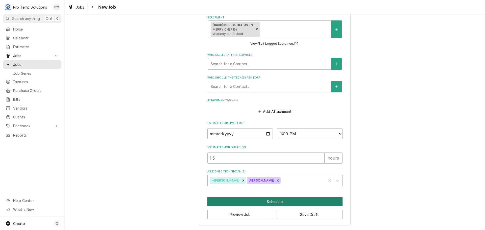
type input "092525-04"
click at [273, 202] on button "Schedule" at bounding box center [274, 201] width 135 height 9
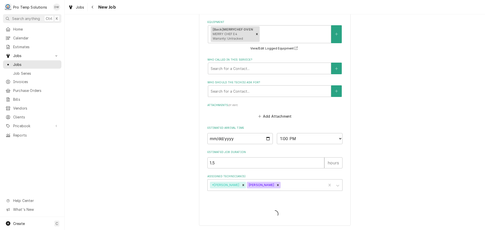
scroll to position [352, 0]
type textarea "x"
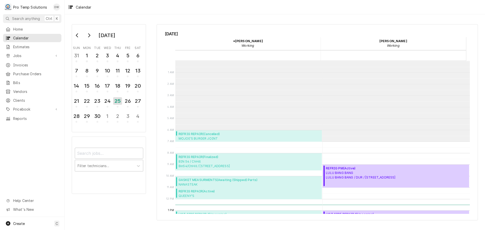
scroll to position [81, 0]
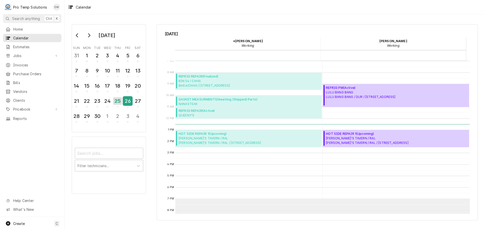
click at [130, 102] on div "26" at bounding box center [127, 101] width 9 height 9
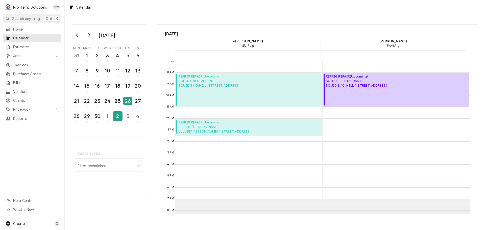
click at [117, 118] on div "2" at bounding box center [117, 116] width 9 height 9
